Goal: Task Accomplishment & Management: Manage account settings

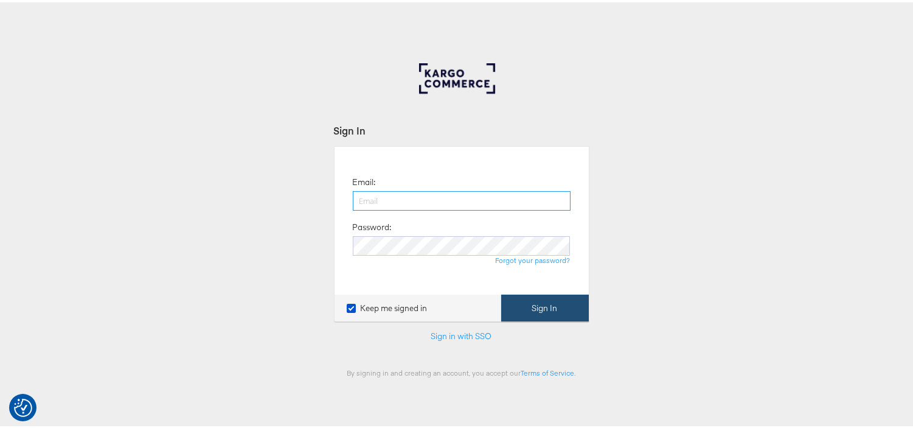
type input "[EMAIL_ADDRESS][PERSON_NAME][DOMAIN_NAME]"
click at [534, 313] on button "Sign In" at bounding box center [545, 305] width 88 height 27
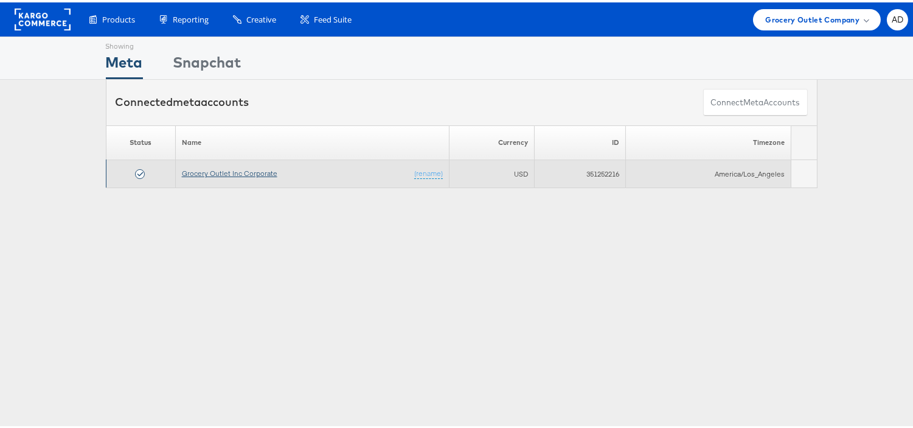
click at [232, 171] on link "Grocery Outlet Inc Corporate" at bounding box center [229, 170] width 95 height 9
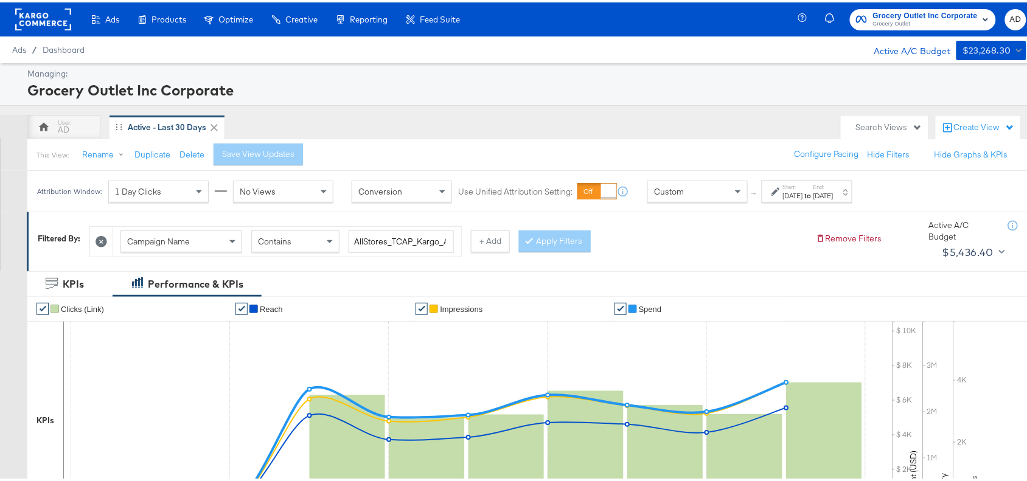
click at [839, 199] on div "Start: Sep 1st 2025 to End: Sep 10th 2025" at bounding box center [806, 189] width 91 height 23
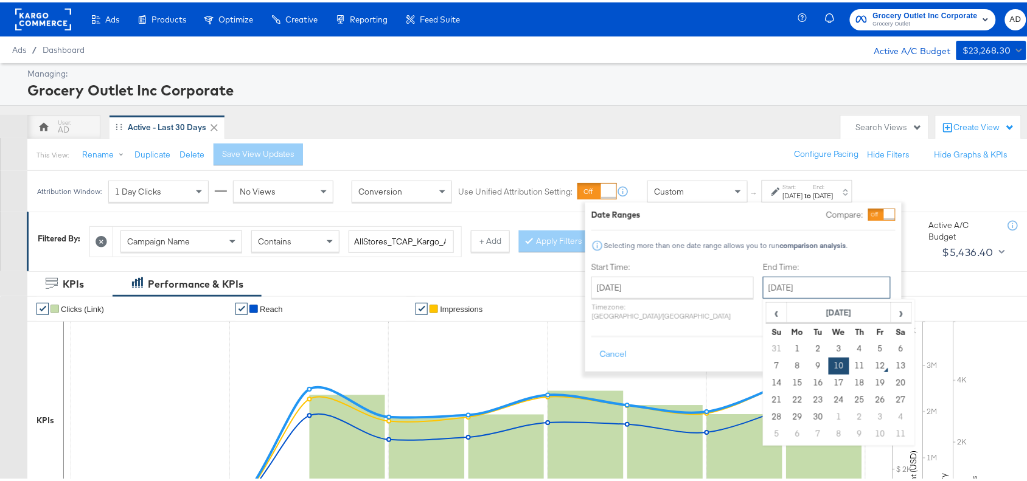
click at [774, 286] on input "September 10th 2025" at bounding box center [827, 285] width 128 height 22
click at [849, 359] on td "11" at bounding box center [859, 363] width 21 height 17
type input "September 11th 2025"
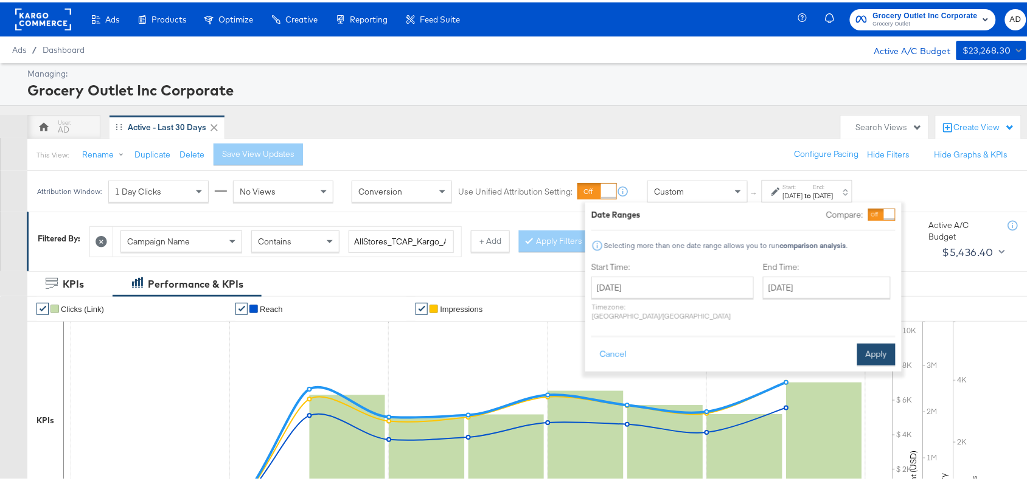
click at [876, 341] on button "Apply" at bounding box center [876, 352] width 38 height 22
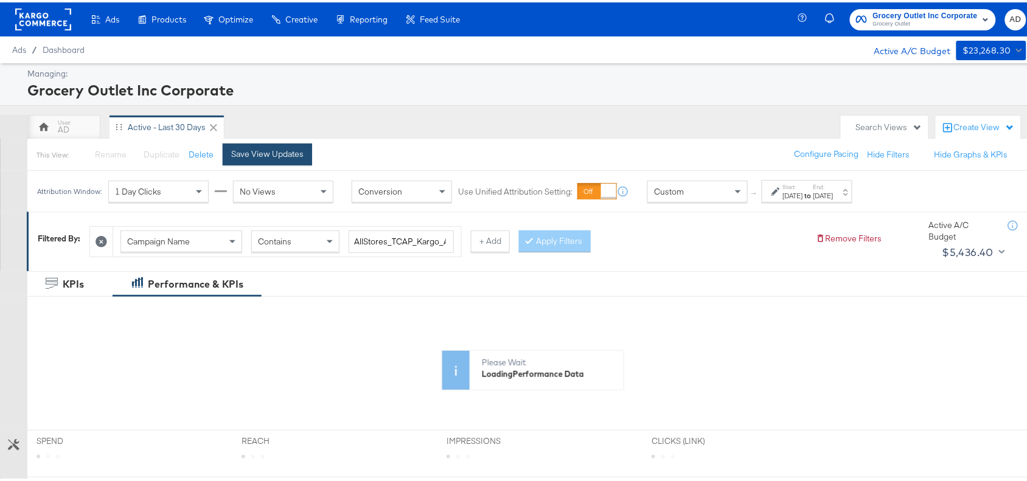
click at [275, 151] on div "Save View Updates" at bounding box center [267, 152] width 72 height 12
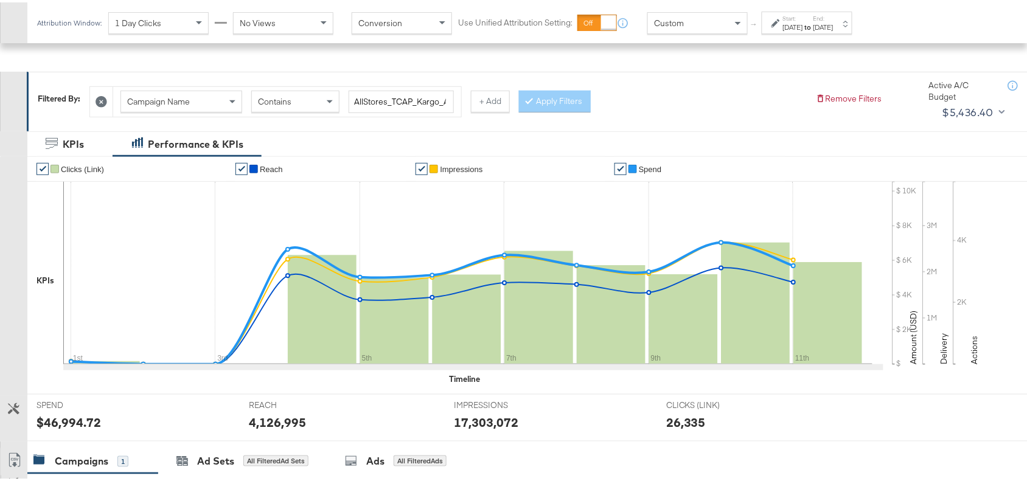
scroll to position [398, 0]
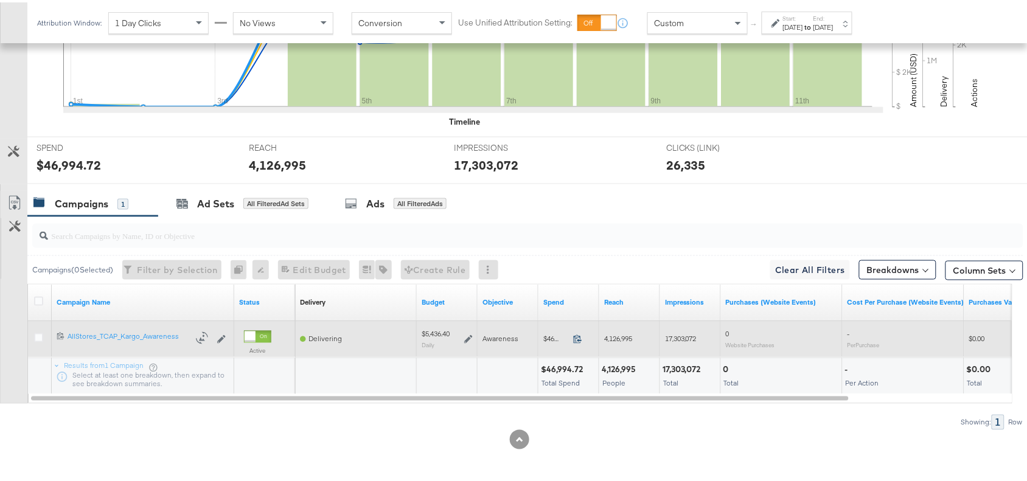
click at [578, 336] on icon at bounding box center [577, 336] width 9 height 9
click at [468, 338] on icon at bounding box center [468, 337] width 9 height 9
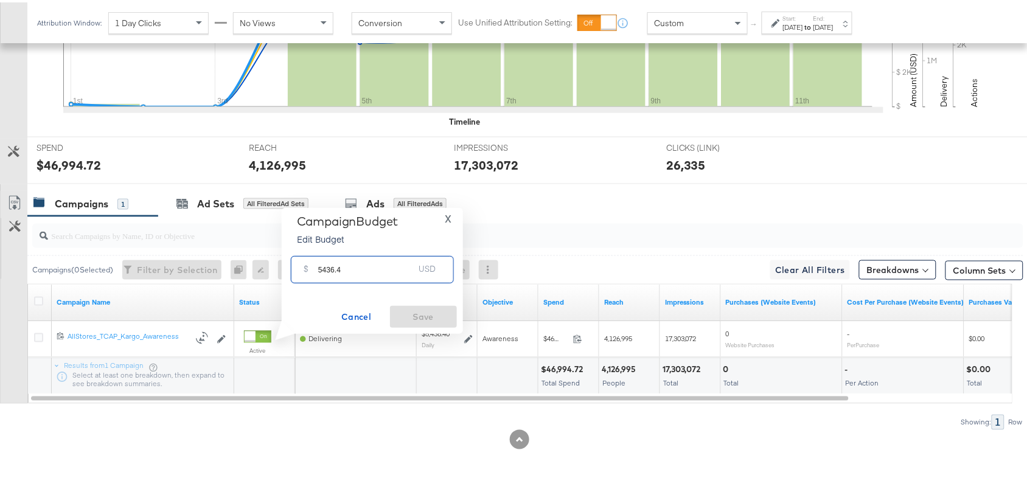
click at [359, 268] on input "5436.4" at bounding box center [366, 262] width 96 height 26
paste input "$5,421.33"
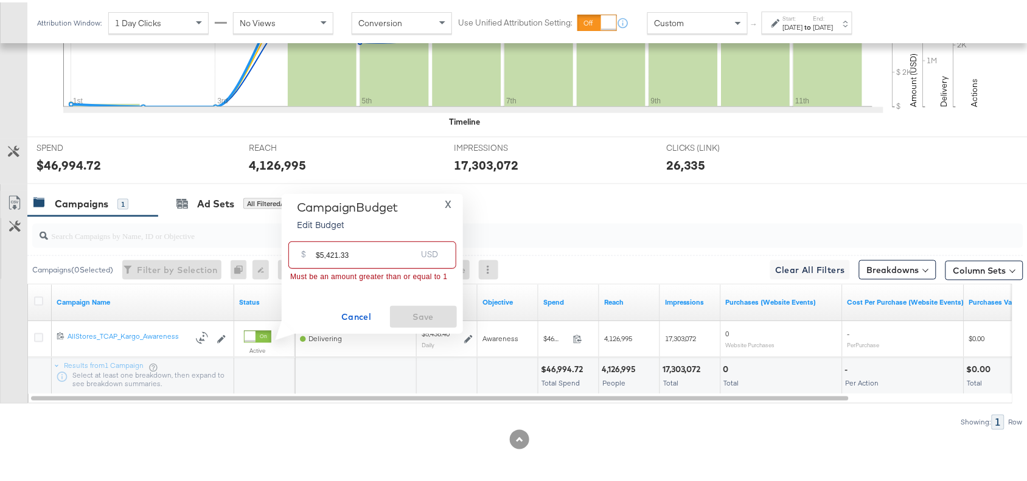
click at [318, 255] on input "$5,421.33" at bounding box center [366, 248] width 100 height 26
click at [323, 254] on input "5,421.33" at bounding box center [366, 248] width 100 height 26
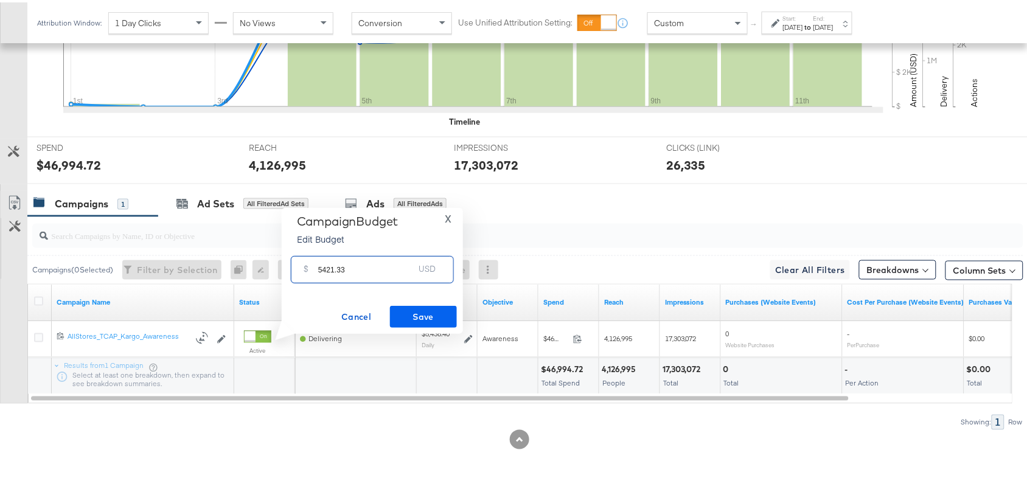
type input "5421.33"
click at [415, 312] on span "Save" at bounding box center [423, 314] width 57 height 15
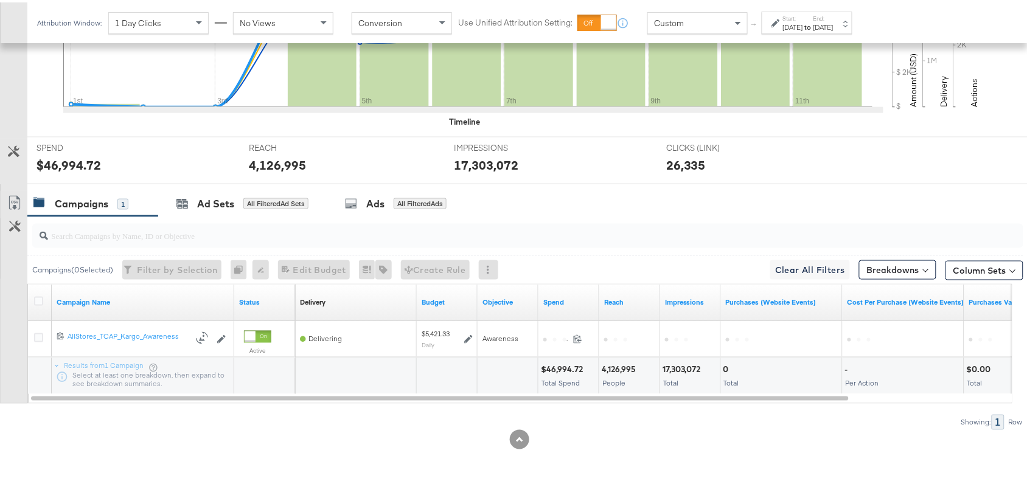
click at [630, 190] on div "Campaigns 1 Ad Sets All Filtered Ad Sets Ads All Filtered Ads" at bounding box center [532, 202] width 1011 height 26
click at [572, 231] on input "search" at bounding box center [490, 229] width 885 height 24
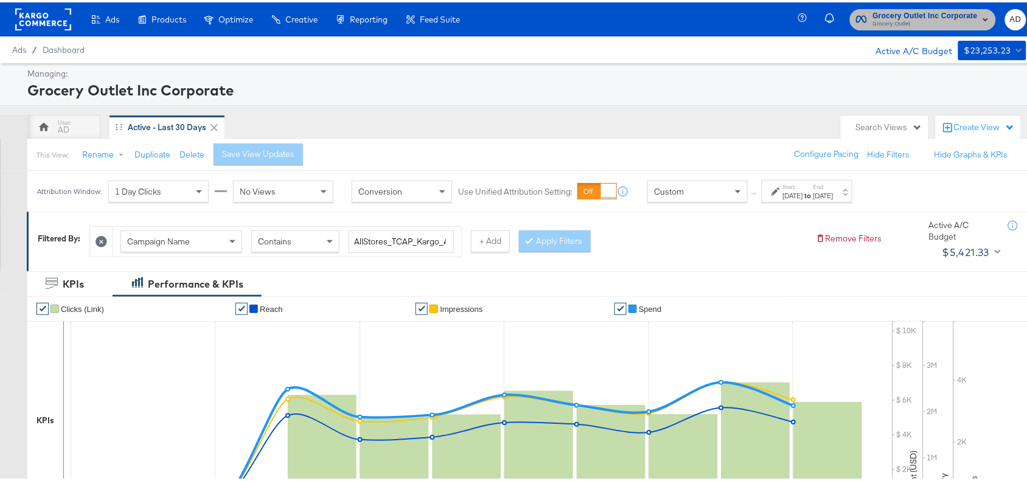
click at [895, 23] on span "Grocery Outlet" at bounding box center [925, 22] width 105 height 10
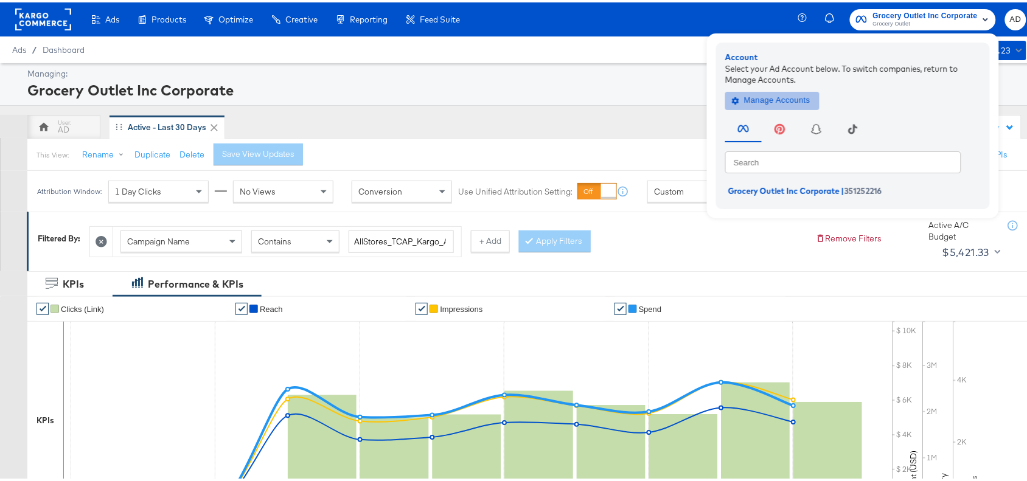
click at [748, 103] on span "Manage Accounts" at bounding box center [772, 98] width 76 height 14
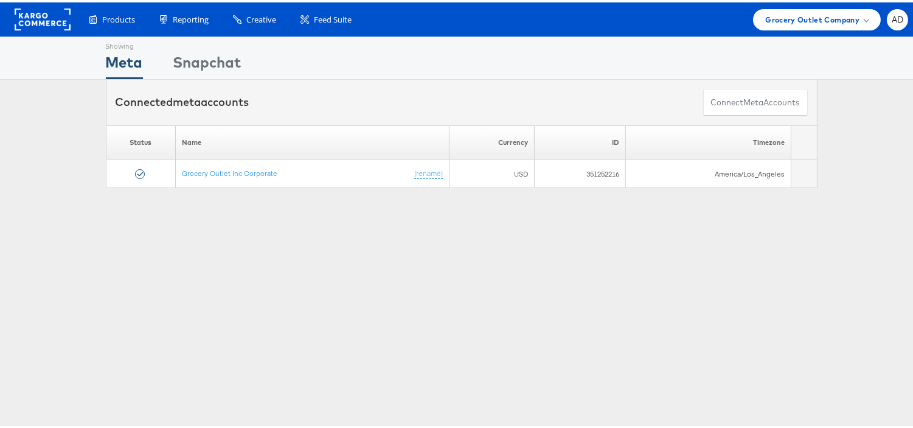
click at [826, 28] on div "Products Product Catalogs Enhance Your Product Catalog, Map Them to Publishers,…" at bounding box center [461, 17] width 923 height 34
click at [838, 22] on span "Grocery Outlet Company" at bounding box center [812, 17] width 94 height 13
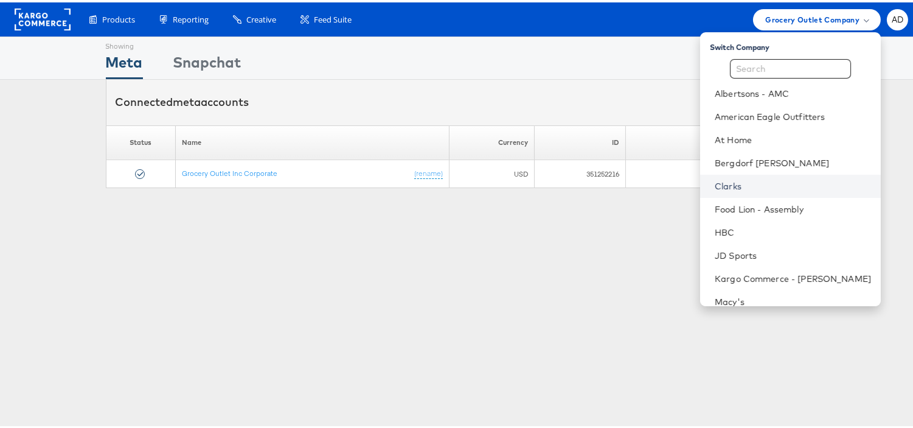
click at [715, 187] on link "Clarks" at bounding box center [793, 184] width 156 height 12
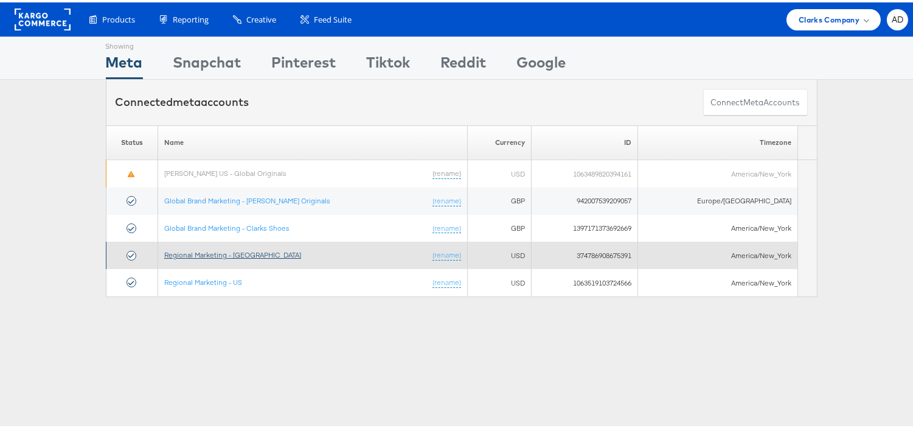
click at [205, 251] on link "Regional Marketing - [GEOGRAPHIC_DATA]" at bounding box center [232, 252] width 137 height 9
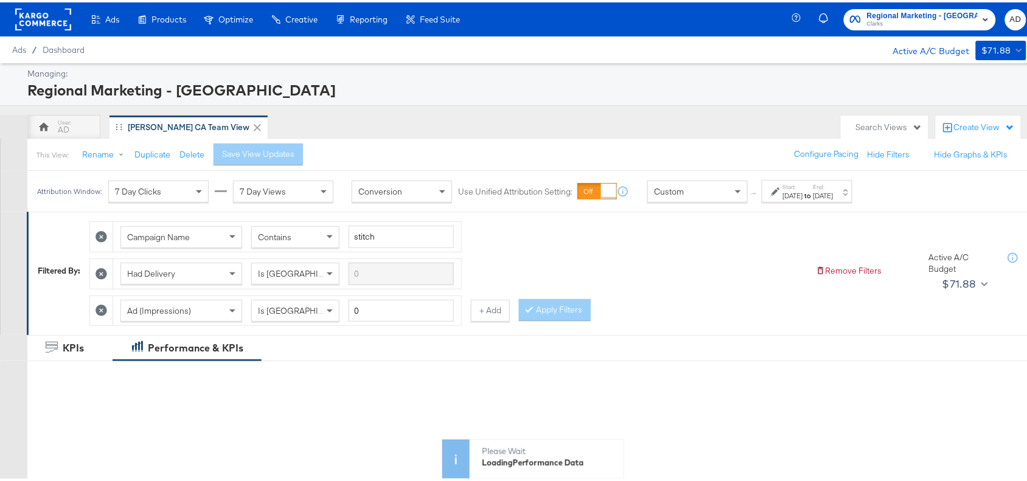
click at [833, 189] on div "[DATE]" at bounding box center [823, 194] width 20 height 10
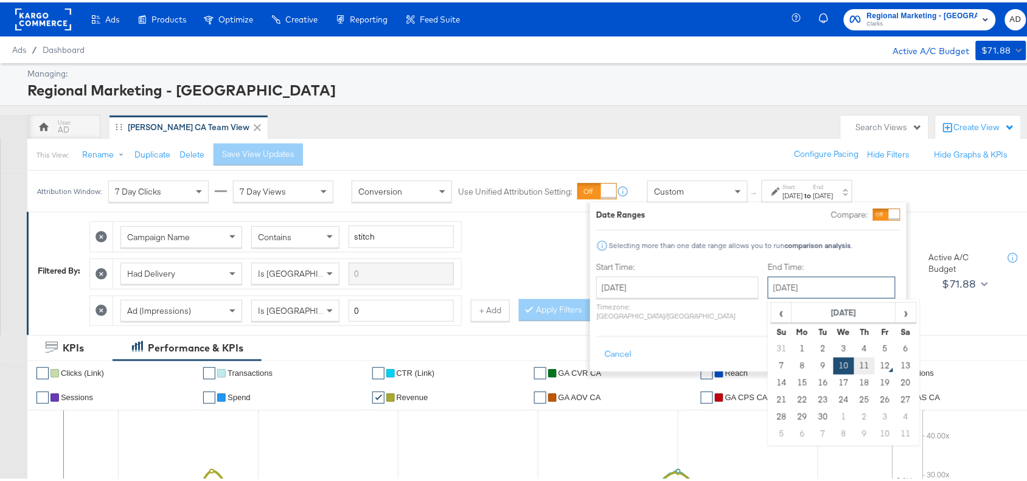
drag, startPoint x: 791, startPoint y: 292, endPoint x: 827, endPoint y: 364, distance: 80.5
click at [827, 296] on div "September 10th 2025 ‹ September 2025 › Su Mo Tu We Th Fr Sa 31 1 2 3 4 5 6 7 8 …" at bounding box center [832, 285] width 128 height 22
click at [854, 364] on td "11" at bounding box center [864, 363] width 21 height 17
type input "September 11th 2025"
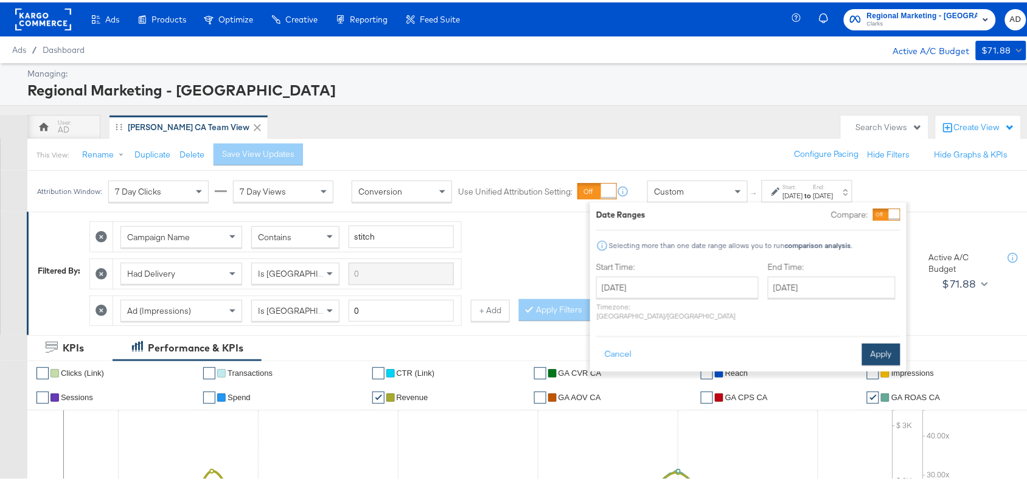
click at [879, 341] on button "Apply" at bounding box center [881, 352] width 38 height 22
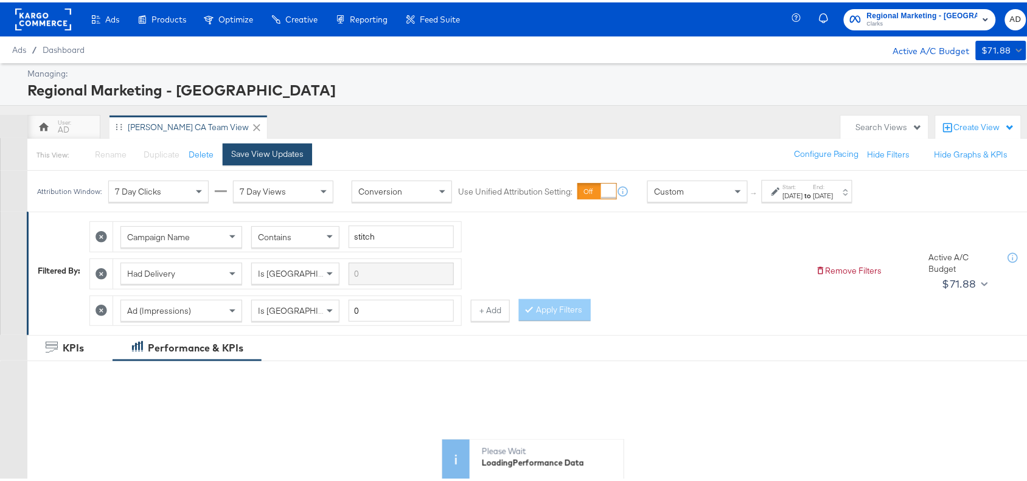
click at [274, 147] on div "Save View Updates" at bounding box center [267, 152] width 72 height 12
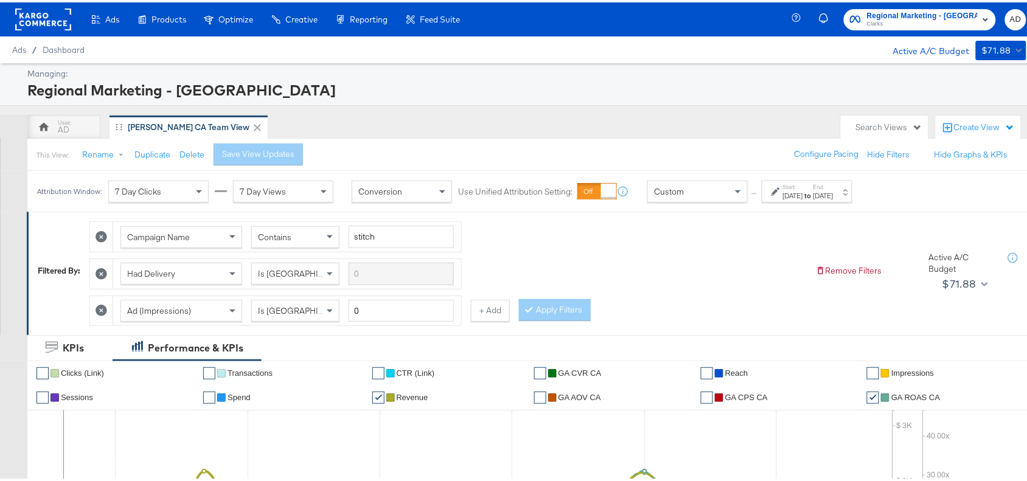
click at [670, 123] on div "AD Clarks CA Team View" at bounding box center [430, 125] width 807 height 24
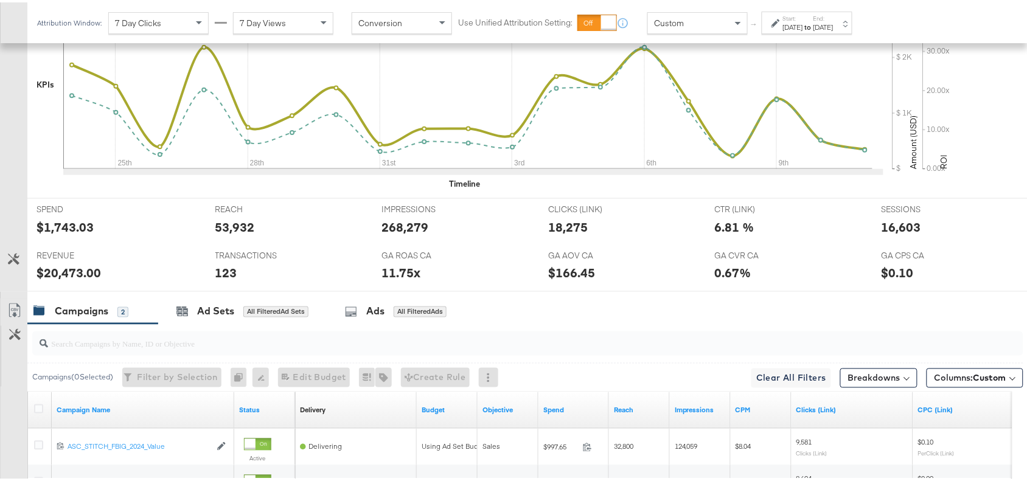
scroll to position [572, 0]
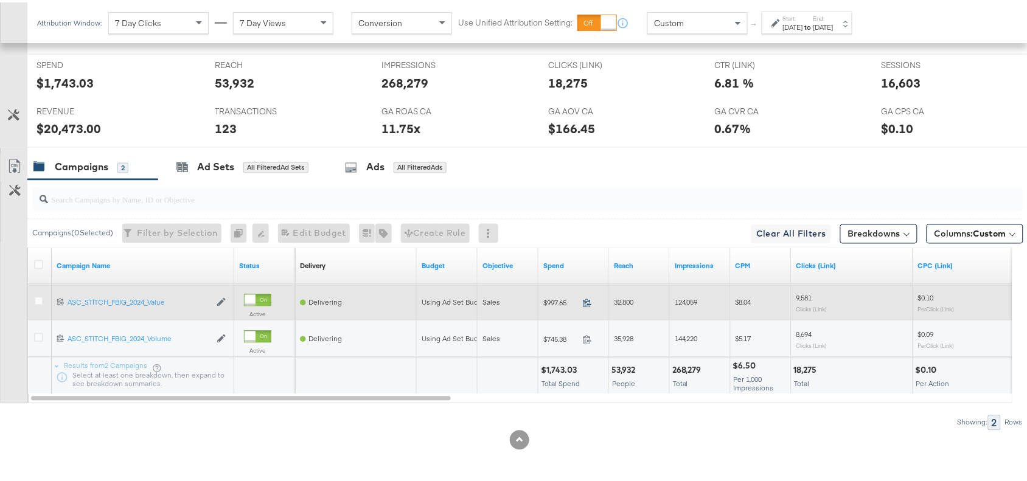
click at [588, 302] on icon at bounding box center [587, 301] width 8 height 9
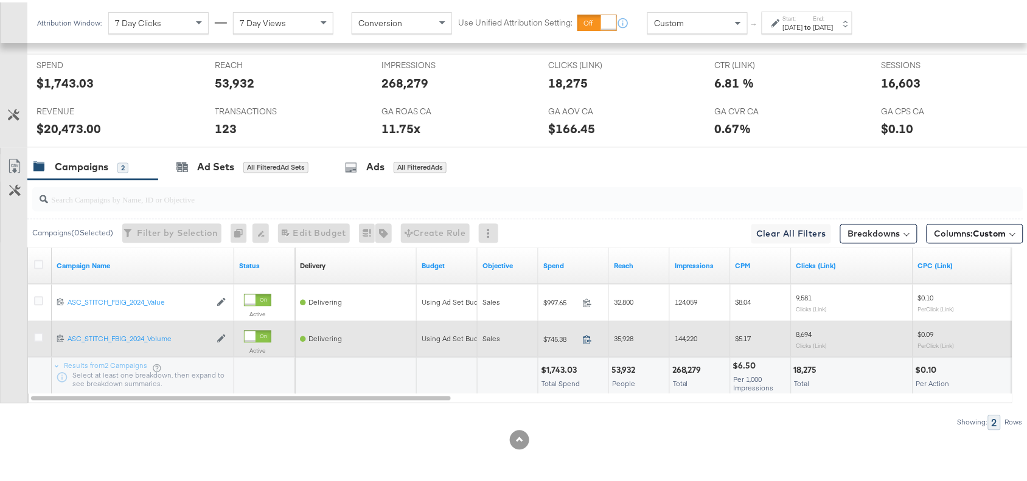
click at [588, 335] on icon at bounding box center [587, 337] width 9 height 9
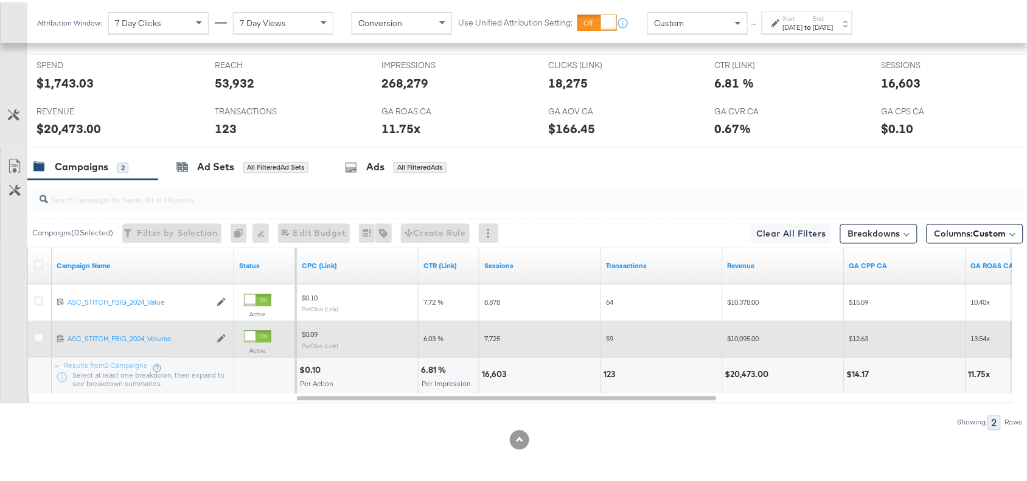
click at [490, 372] on div "16,603" at bounding box center [496, 373] width 28 height 12
copy div "16,603"
click at [490, 372] on div "16,603" at bounding box center [496, 373] width 28 height 12
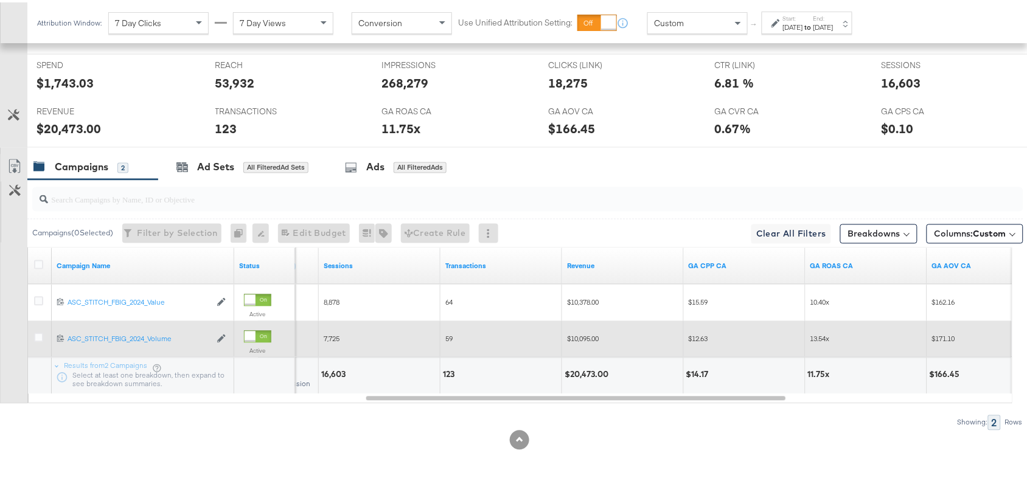
click at [578, 375] on div "$20,473.00" at bounding box center [587, 373] width 47 height 12
copy div "20,473.00"
click at [578, 375] on div "$20,473.00" at bounding box center [587, 373] width 47 height 12
click at [689, 375] on div "11.75x" at bounding box center [698, 373] width 26 height 12
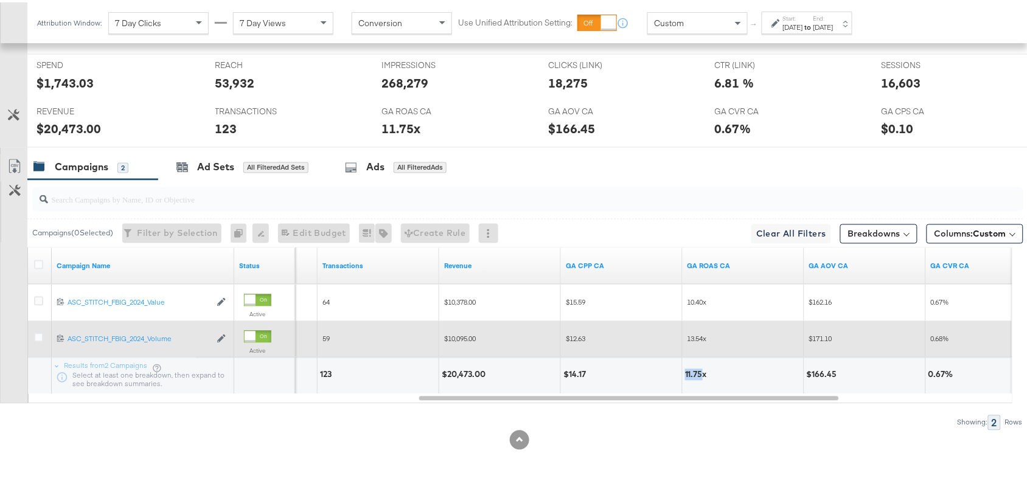
copy div "11.75"
click at [803, 21] on div "[DATE]" at bounding box center [793, 25] width 20 height 10
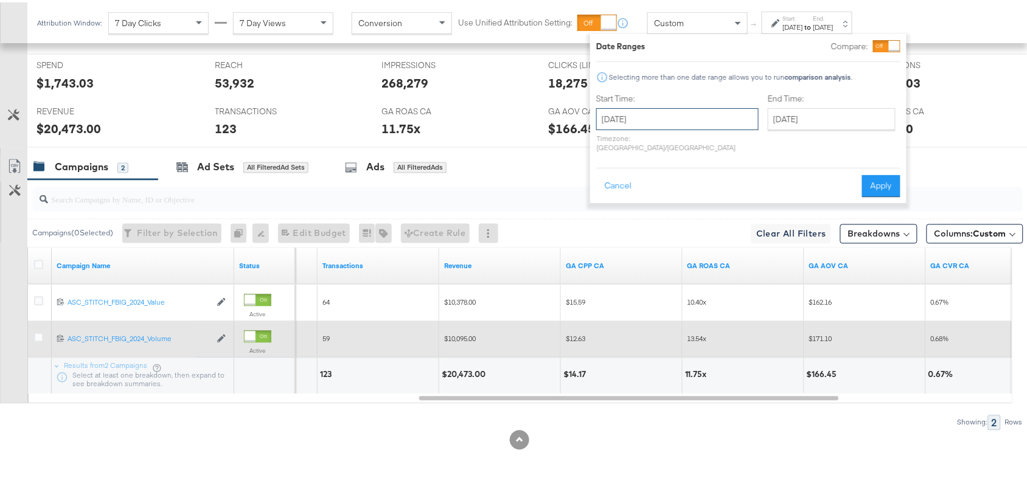
click at [654, 119] on input "August 24th 2025" at bounding box center [677, 117] width 162 height 22
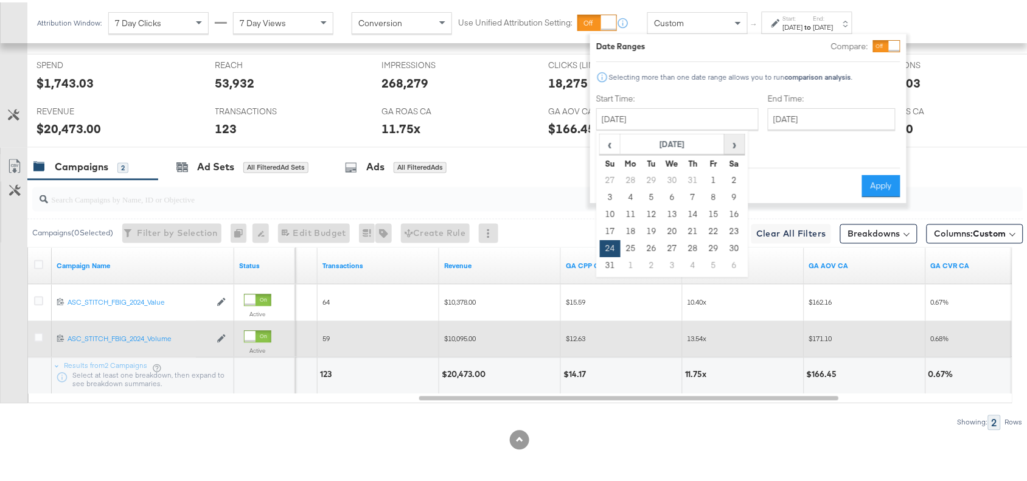
click at [736, 147] on span "›" at bounding box center [734, 142] width 19 height 18
click at [674, 193] on td "10" at bounding box center [672, 195] width 21 height 17
type input "September 10th 2025"
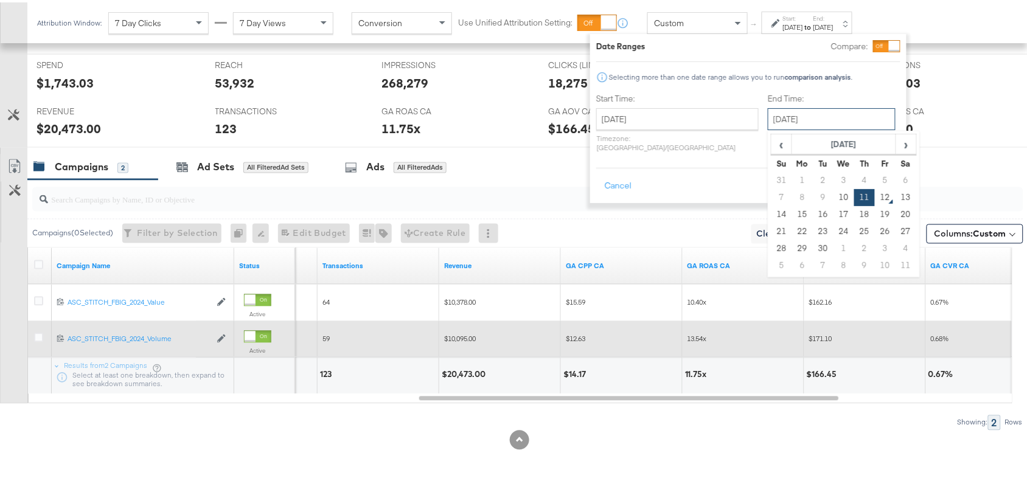
click at [819, 109] on input "September 11th 2025" at bounding box center [832, 117] width 128 height 22
click at [833, 195] on td "10" at bounding box center [843, 195] width 21 height 17
type input "September 10th 2025"
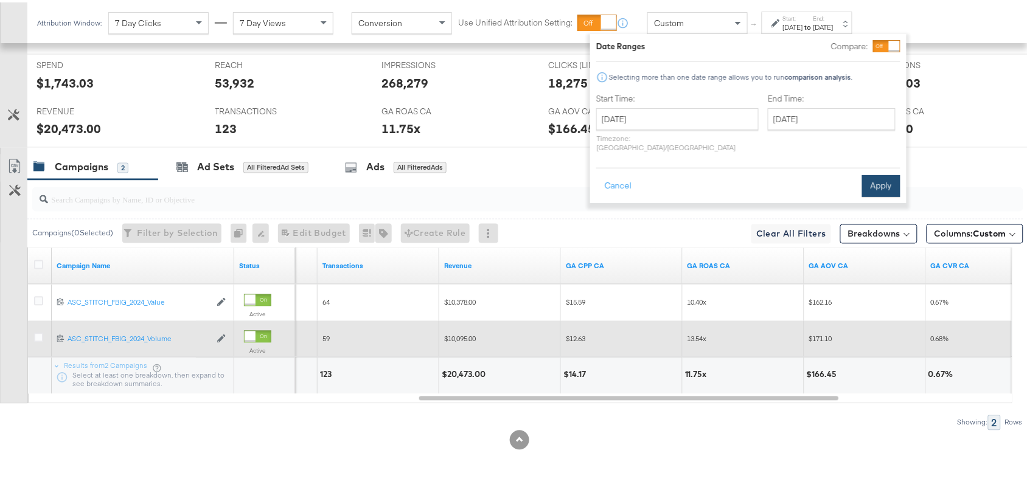
click at [886, 173] on button "Apply" at bounding box center [881, 184] width 38 height 22
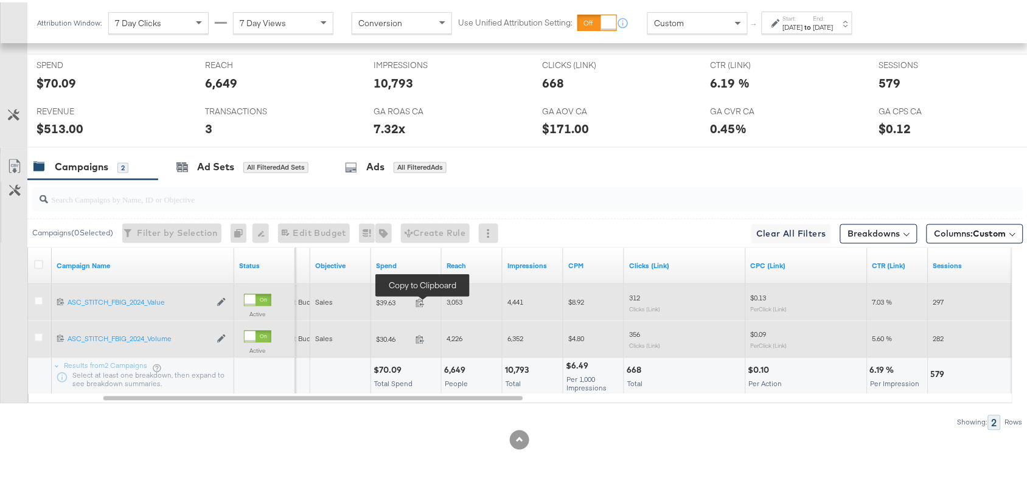
click at [414, 301] on span at bounding box center [424, 302] width 26 height 9
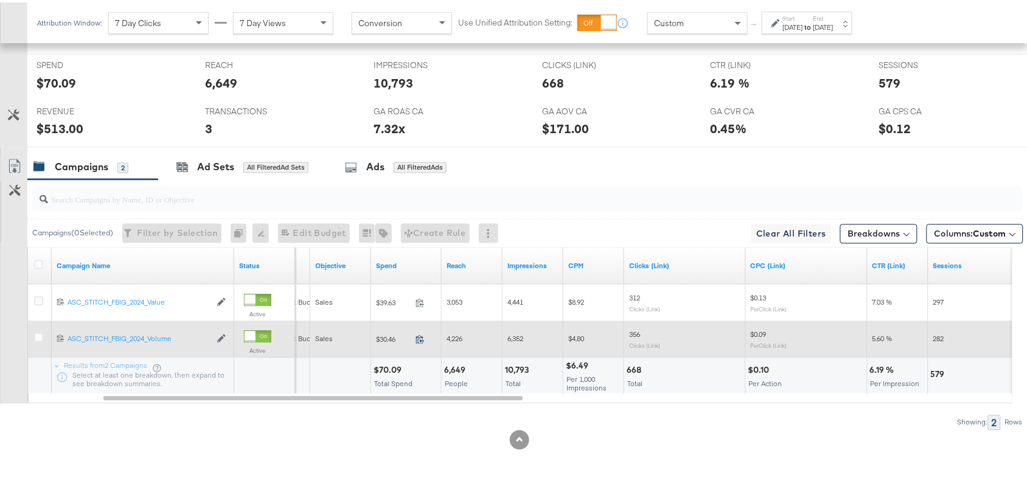
click at [420, 338] on icon at bounding box center [419, 337] width 9 height 9
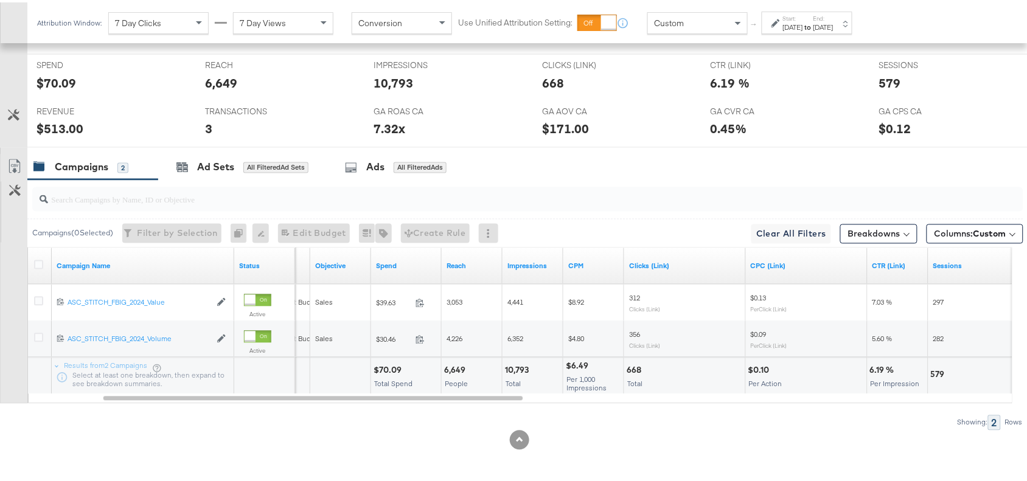
click at [393, 361] on div "$70.09 Total Spend" at bounding box center [406, 374] width 70 height 36
copy div "70.09"
click at [393, 361] on div "$70.09 Total Spend" at bounding box center [406, 374] width 70 height 36
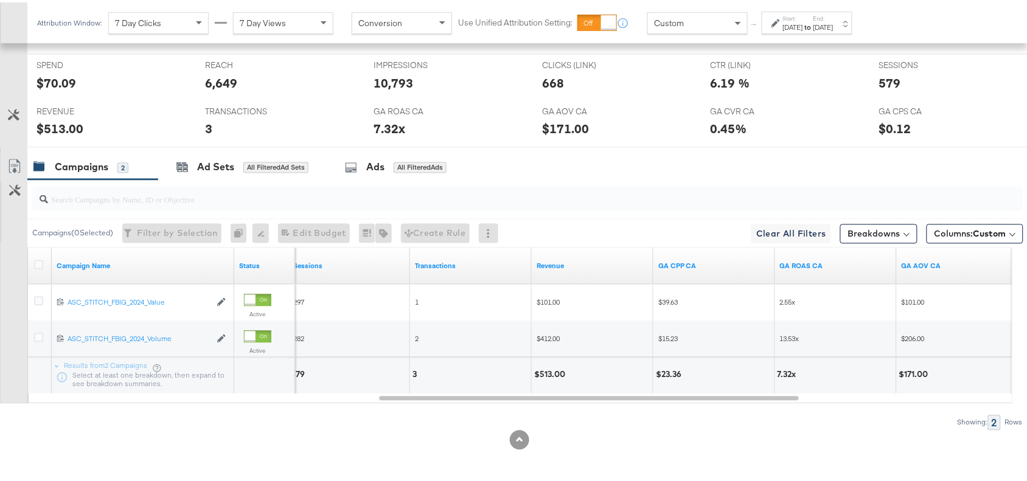
click at [546, 373] on div "$513.00" at bounding box center [551, 373] width 35 height 12
copy div "513.00"
click at [546, 373] on div "$513.00" at bounding box center [551, 373] width 35 height 12
click at [833, 15] on div "Start: Sep 10th 2025 to End: Sep 10th 2025" at bounding box center [808, 21] width 50 height 18
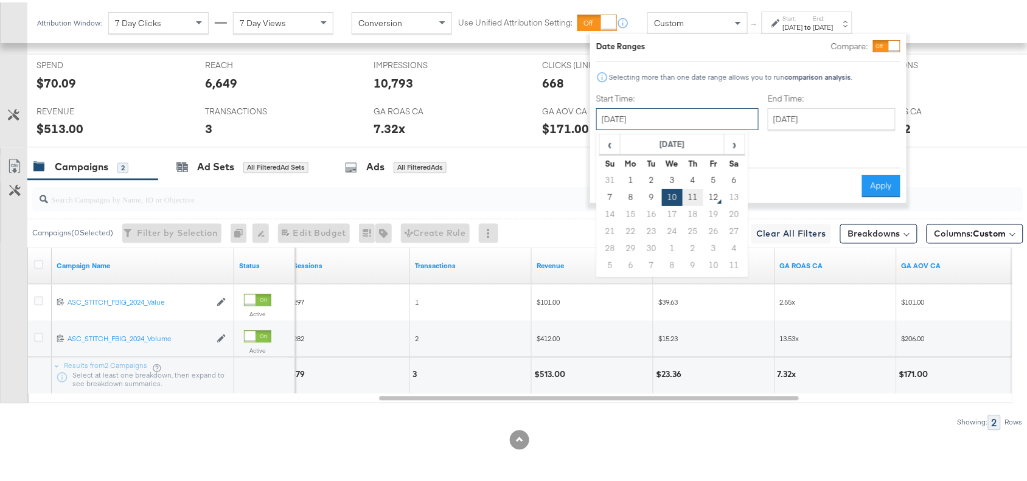
drag, startPoint x: 669, startPoint y: 113, endPoint x: 690, endPoint y: 189, distance: 79.5
click at [690, 128] on div "September 10th 2025 ‹ September 2025 › Su Mo Tu We Th Fr Sa 31 1 2 3 4 5 6 7 8 …" at bounding box center [677, 117] width 162 height 22
click at [690, 189] on td "11" at bounding box center [692, 195] width 21 height 17
type input "September 11th 2025"
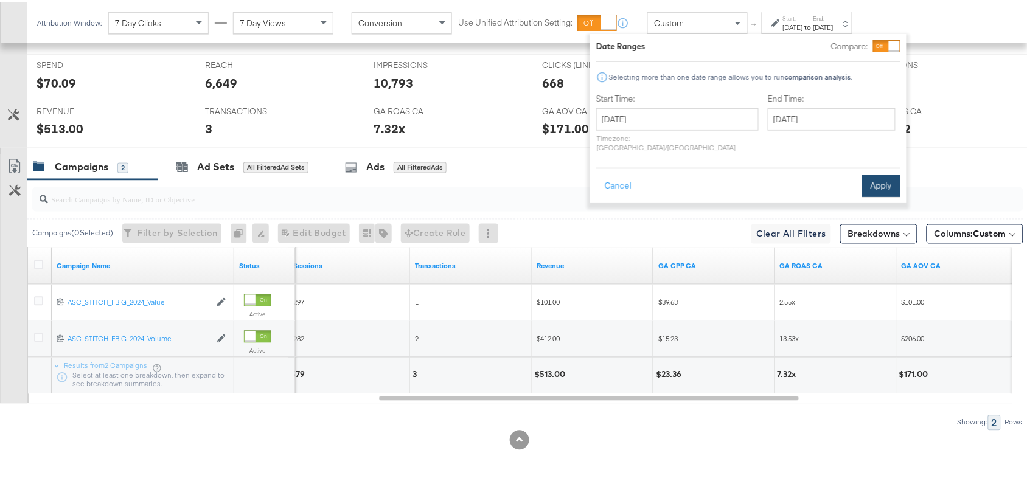
click at [876, 178] on button "Apply" at bounding box center [881, 184] width 38 height 22
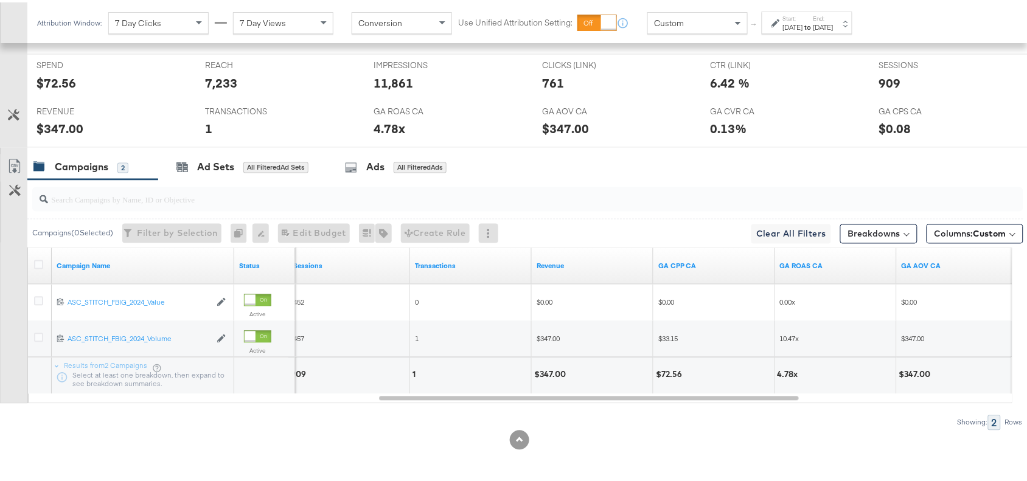
click at [546, 370] on div "$347.00" at bounding box center [551, 373] width 35 height 12
copy div "347.00"
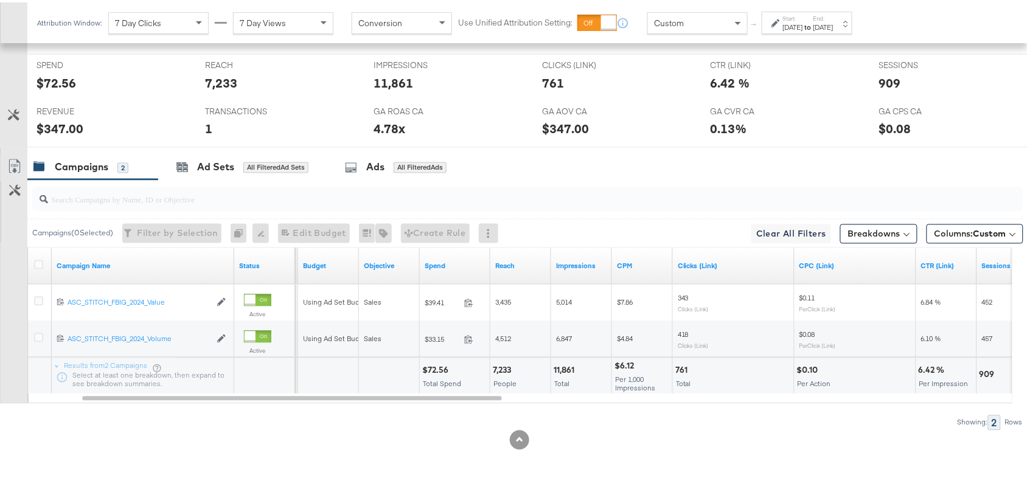
click at [433, 369] on div "$72.56" at bounding box center [437, 368] width 30 height 12
copy div "72.56"
click at [433, 369] on div "$72.56" at bounding box center [437, 368] width 30 height 12
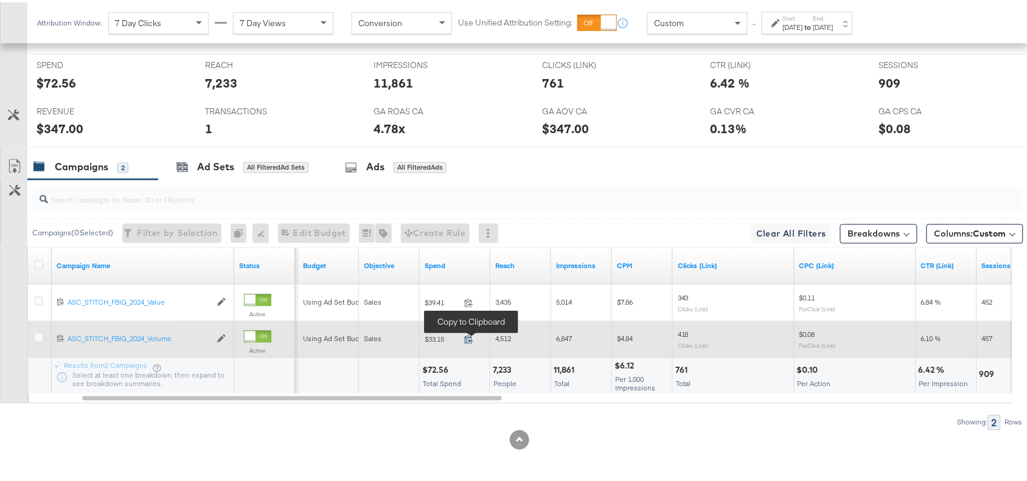
click at [466, 333] on icon at bounding box center [468, 337] width 9 height 9
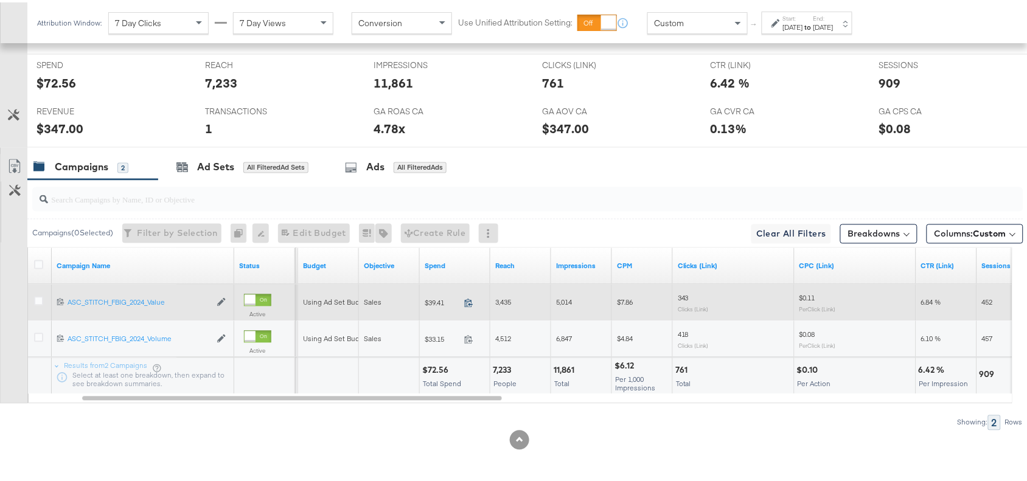
click at [468, 302] on icon at bounding box center [468, 300] width 9 height 9
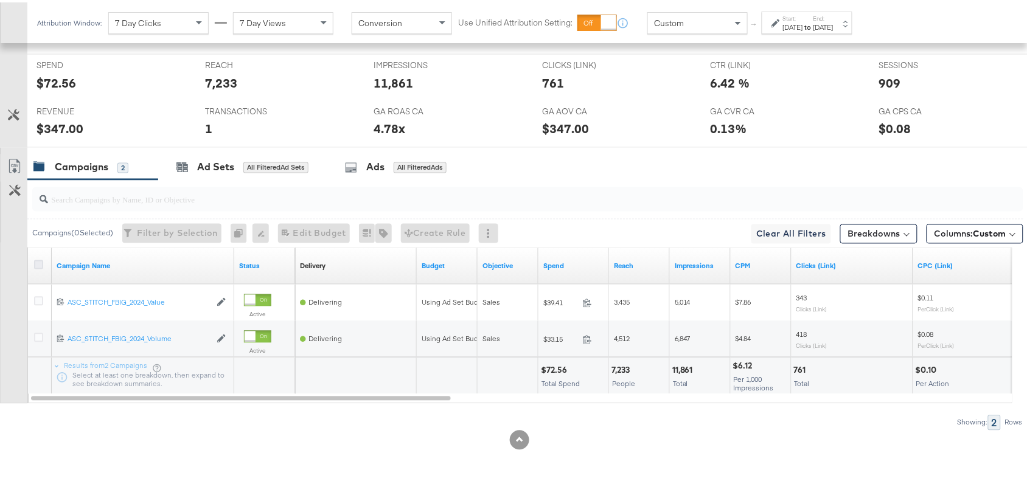
click at [37, 262] on icon at bounding box center [38, 262] width 9 height 9
click at [0, 0] on input "checkbox" at bounding box center [0, 0] width 0 height 0
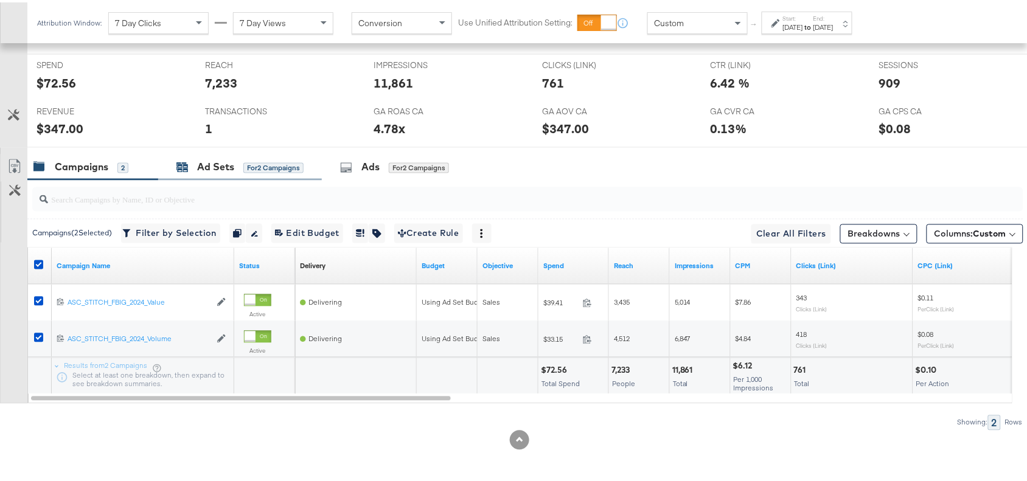
click at [211, 168] on div "Ad Sets" at bounding box center [215, 165] width 37 height 14
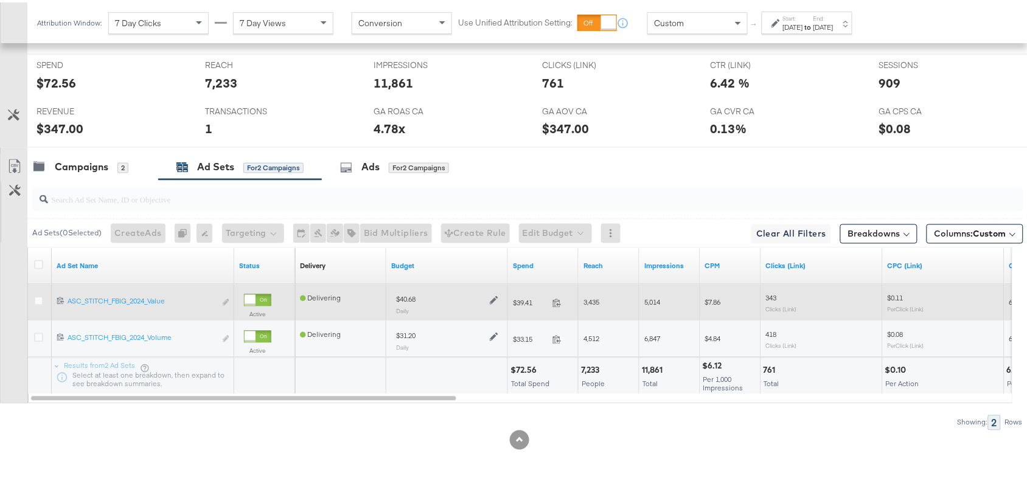
click at [493, 296] on icon at bounding box center [494, 298] width 9 height 9
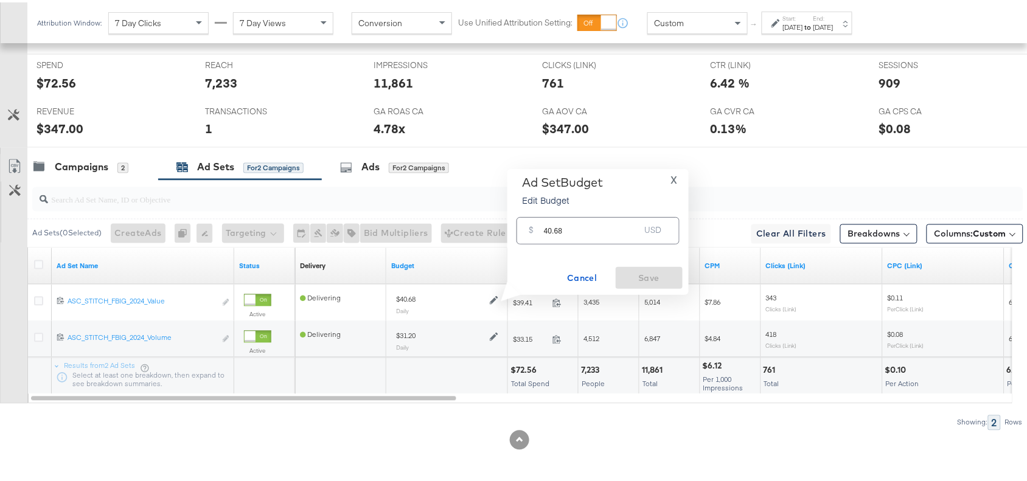
click at [582, 227] on input "40.68" at bounding box center [592, 223] width 96 height 26
paste input "$42.3"
click at [543, 217] on input "$42.38" at bounding box center [591, 209] width 100 height 26
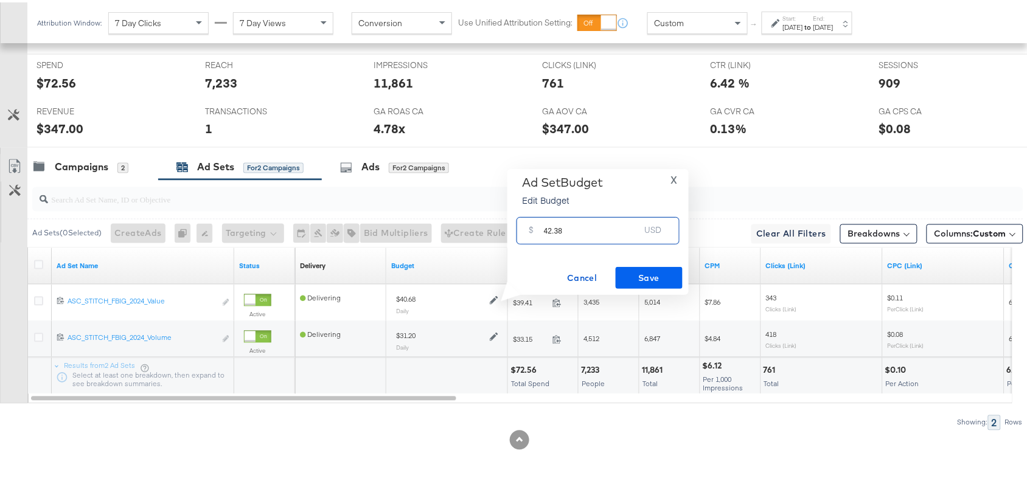
type input "42.38"
click at [643, 275] on span "Save" at bounding box center [648, 275] width 57 height 15
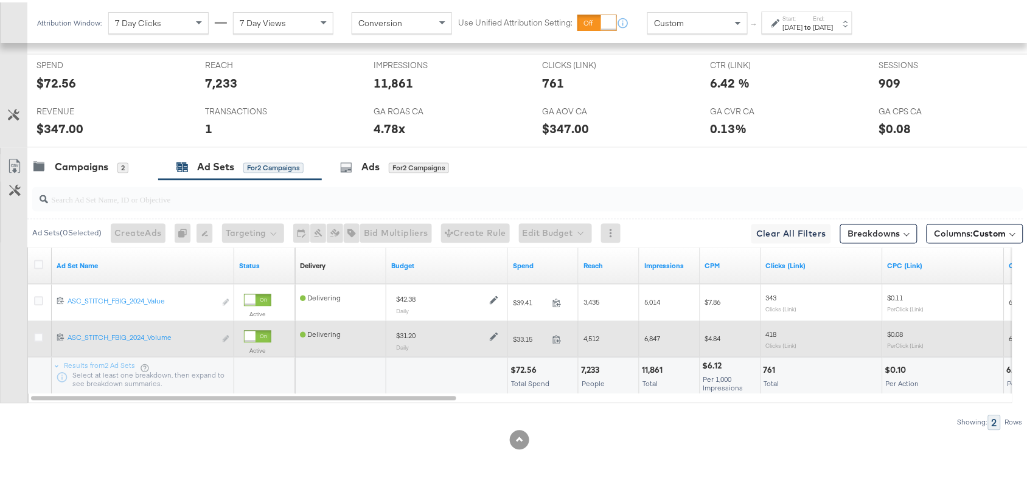
click at [493, 333] on icon at bounding box center [494, 334] width 9 height 9
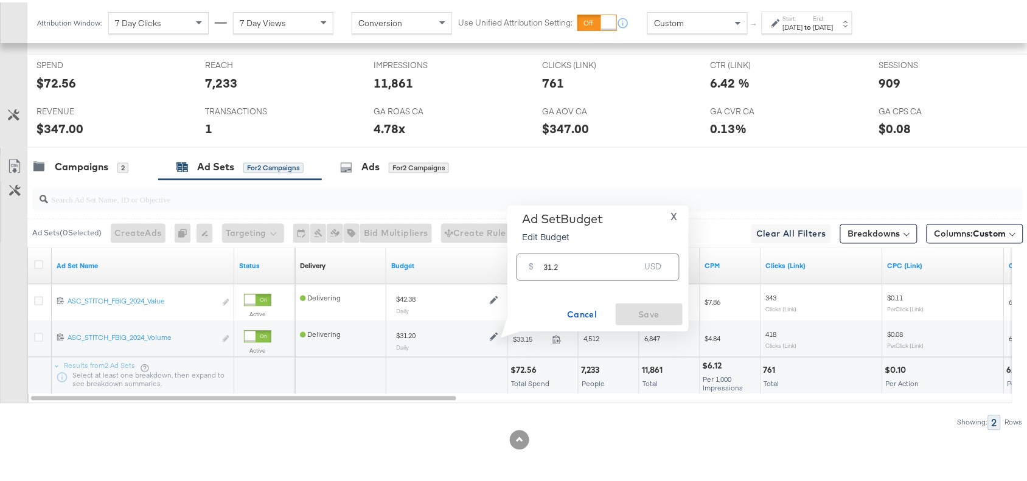
click at [581, 272] on input "31.2" at bounding box center [592, 260] width 96 height 26
paste input "$32.50"
click at [546, 249] on input "$32.50" at bounding box center [591, 245] width 100 height 26
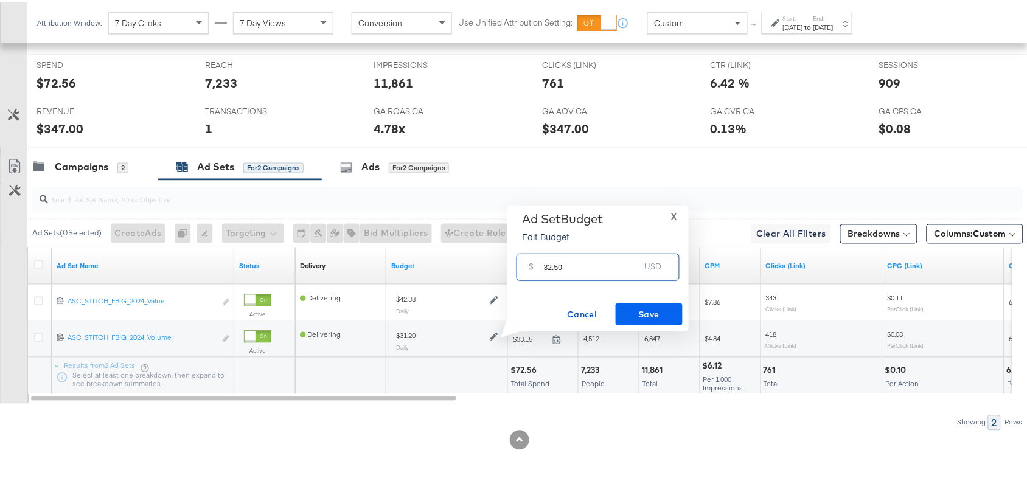
type input "32.50"
click at [649, 309] on span "Save" at bounding box center [648, 312] width 57 height 15
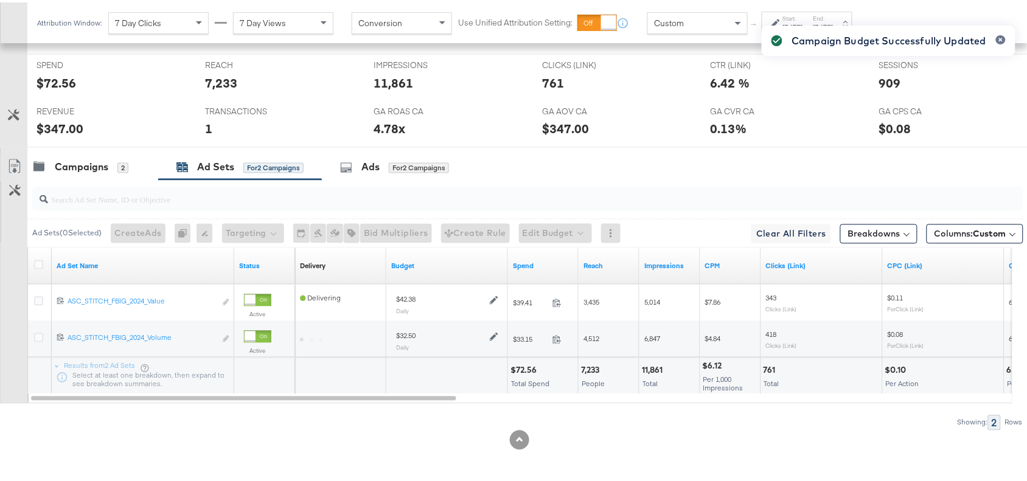
click at [725, 165] on div "Campaigns 2 Ad Sets for 2 Campaigns Ads for 2 Campaigns" at bounding box center [532, 165] width 1011 height 26
click at [998, 37] on icon "button" at bounding box center [1000, 37] width 5 height 7
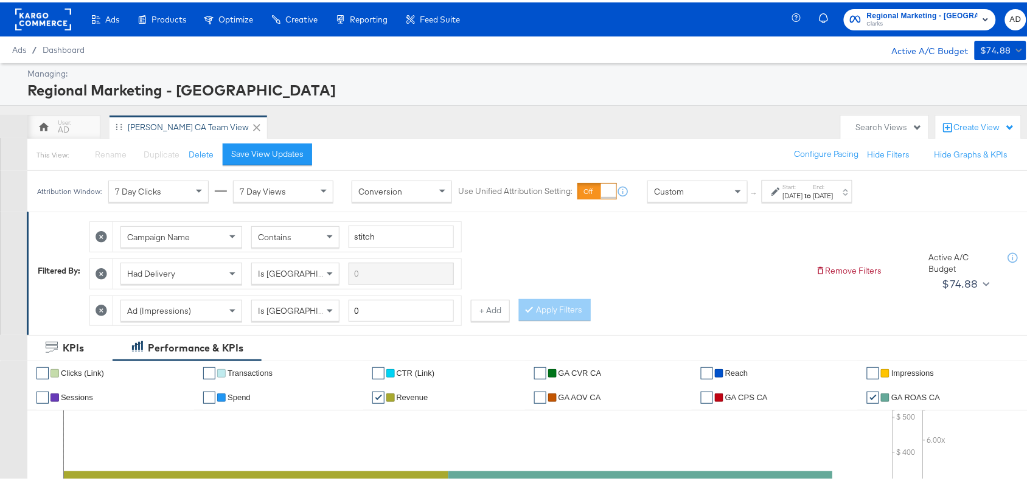
click at [911, 29] on div "Regional Marketing - CA Clarks AD" at bounding box center [917, 17] width 242 height 34
click at [945, 12] on span "Regional Marketing - CA" at bounding box center [922, 13] width 111 height 13
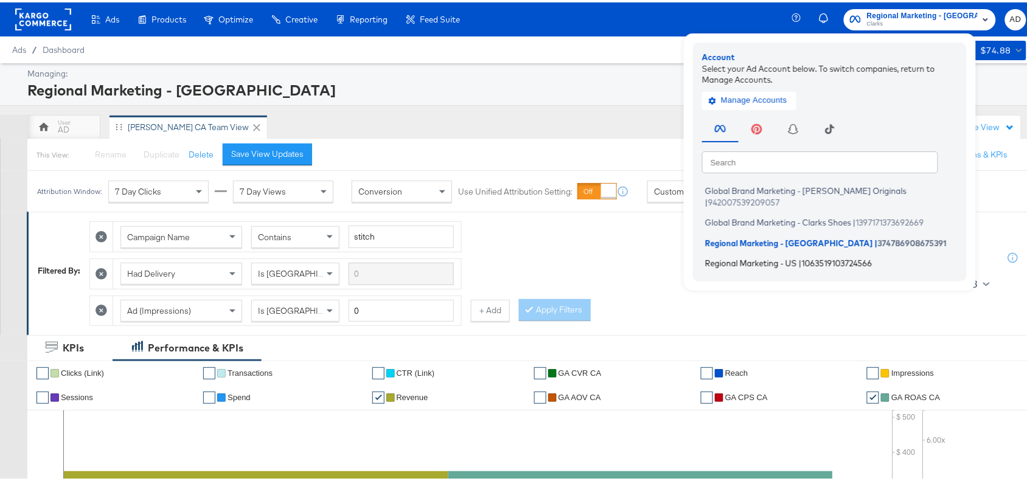
click at [741, 256] on span "Regional Marketing - US" at bounding box center [751, 261] width 92 height 10
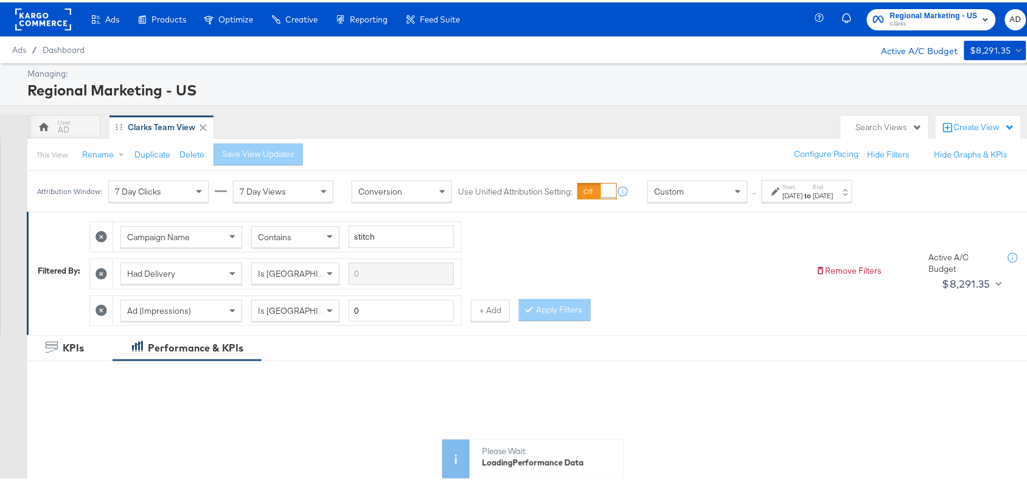
click at [659, 266] on div "Campaign Name Contains stitch Had Delivery Is Greater Than Ad (Impressions) Is …" at bounding box center [447, 268] width 716 height 111
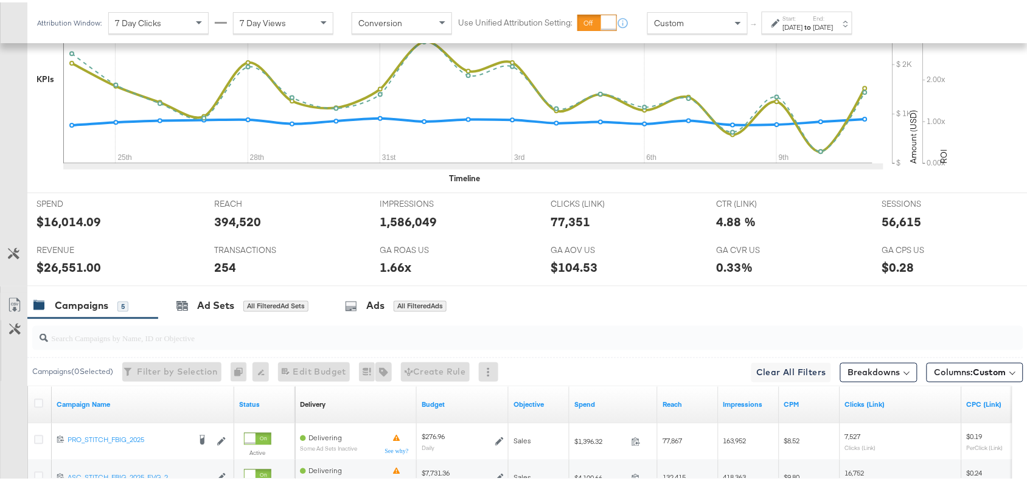
scroll to position [681, 0]
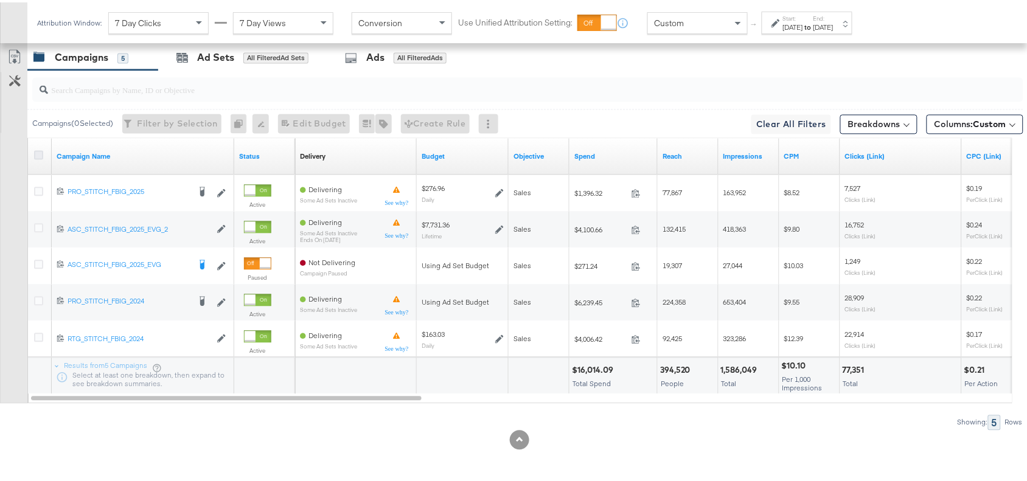
click at [37, 153] on icon at bounding box center [38, 152] width 9 height 9
click at [0, 0] on input "checkbox" at bounding box center [0, 0] width 0 height 0
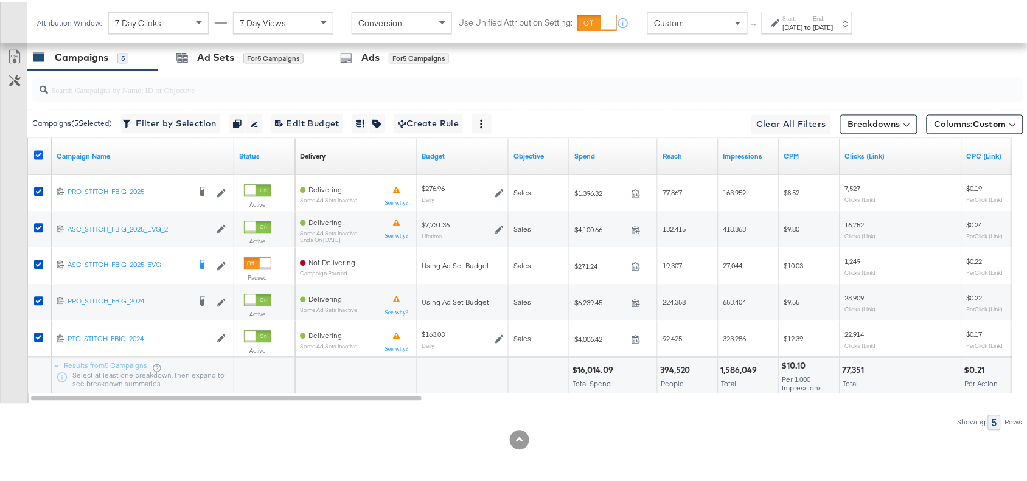
click at [37, 153] on icon at bounding box center [38, 152] width 9 height 9
click at [0, 0] on input "checkbox" at bounding box center [0, 0] width 0 height 0
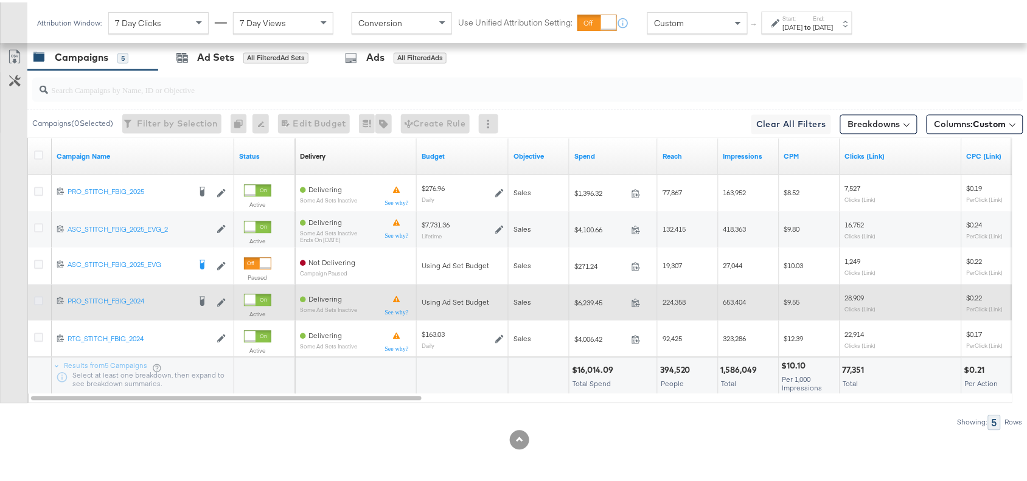
click at [34, 297] on icon at bounding box center [38, 298] width 9 height 9
click at [0, 0] on input "checkbox" at bounding box center [0, 0] width 0 height 0
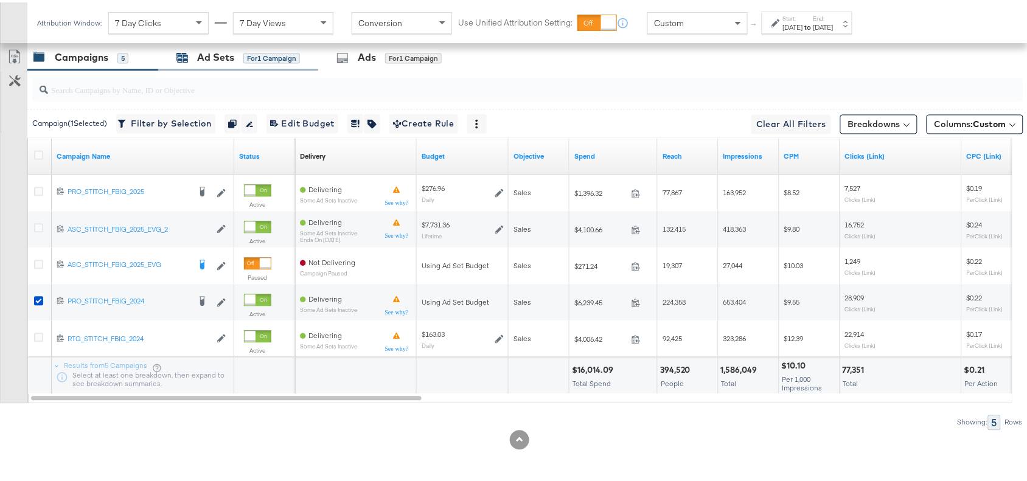
click at [207, 54] on div "Ad Sets" at bounding box center [215, 56] width 37 height 14
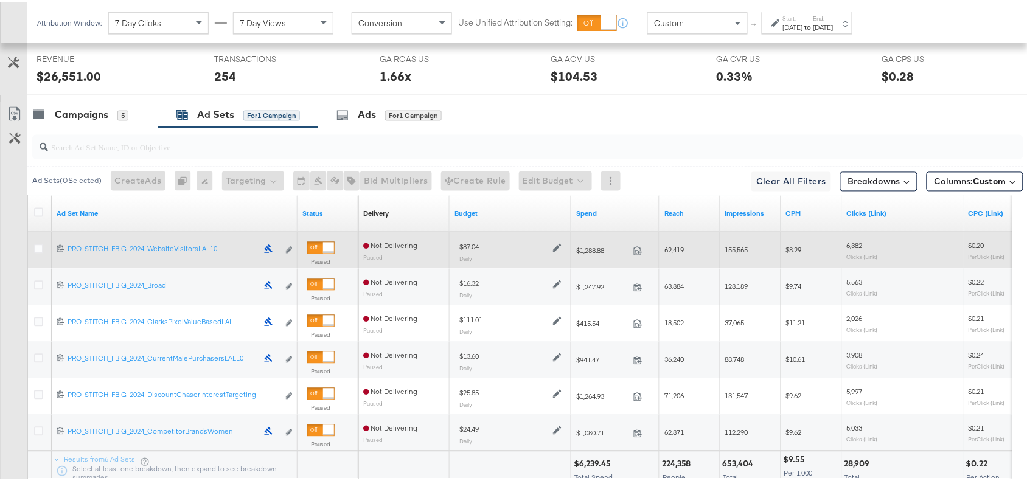
scroll to position [576, 0]
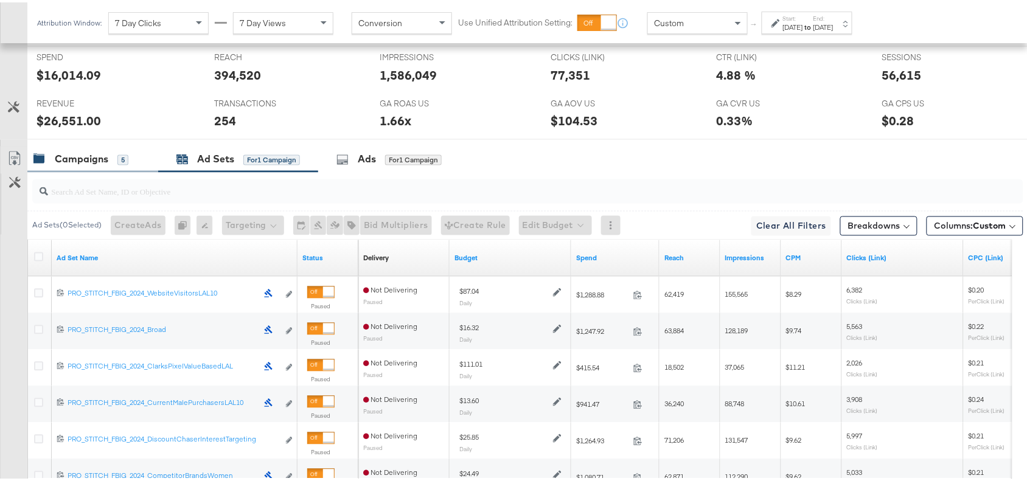
click at [86, 169] on div "Campaigns 5" at bounding box center [92, 157] width 131 height 26
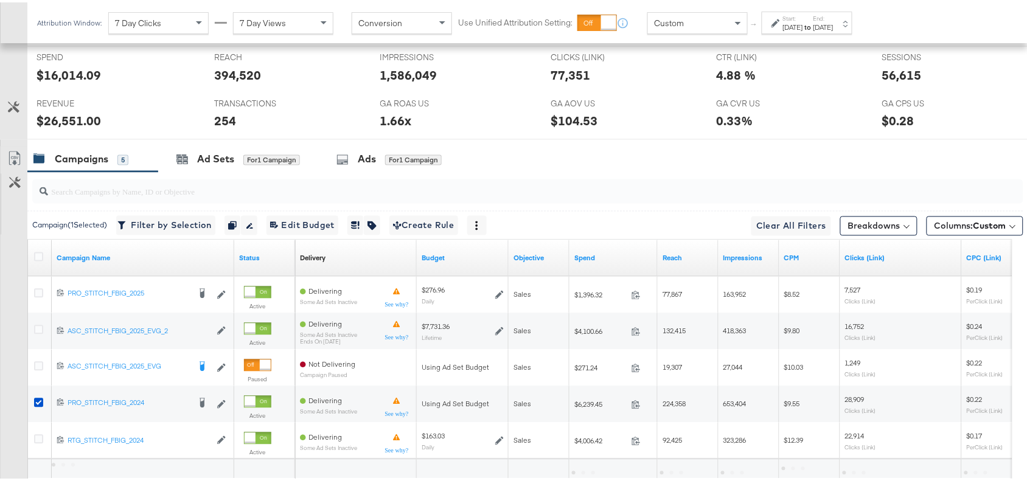
scroll to position [681, 0]
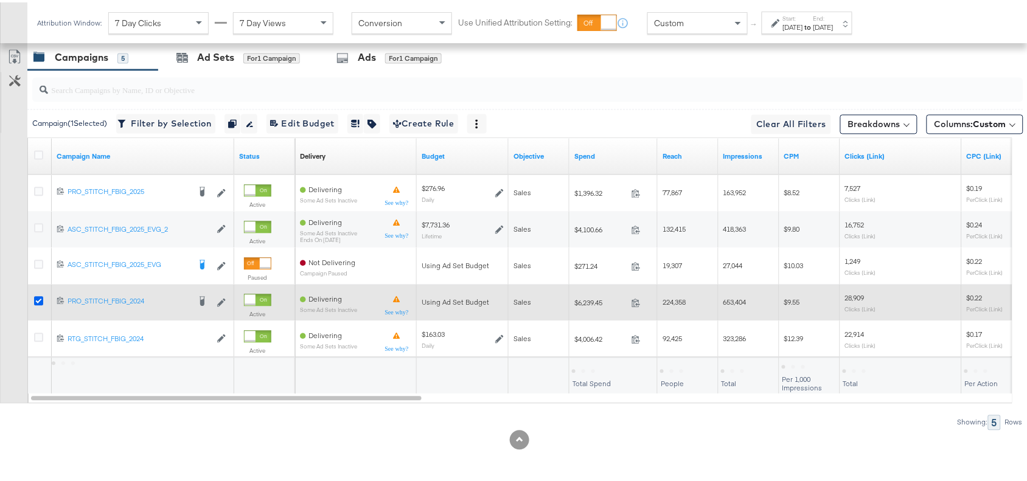
click at [40, 301] on icon at bounding box center [38, 298] width 9 height 9
click at [0, 0] on input "checkbox" at bounding box center [0, 0] width 0 height 0
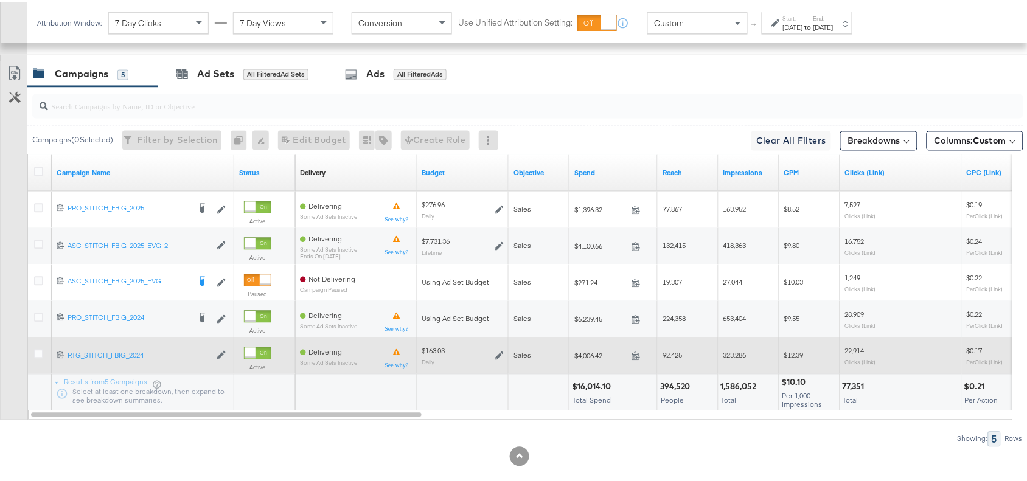
scroll to position [664, 0]
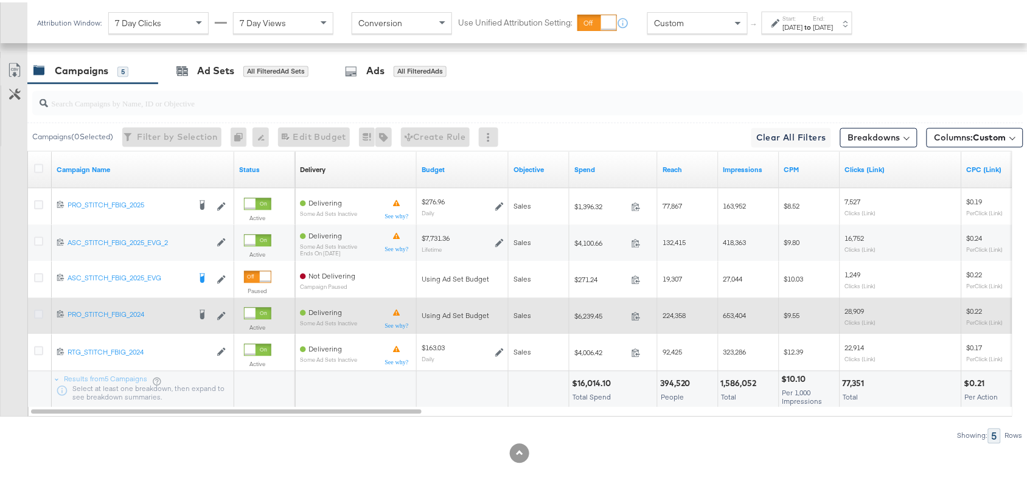
click at [35, 317] on icon at bounding box center [38, 312] width 9 height 9
click at [0, 0] on input "checkbox" at bounding box center [0, 0] width 0 height 0
click at [35, 317] on icon at bounding box center [38, 312] width 9 height 9
click at [0, 0] on input "checkbox" at bounding box center [0, 0] width 0 height 0
click at [35, 317] on icon at bounding box center [38, 312] width 9 height 9
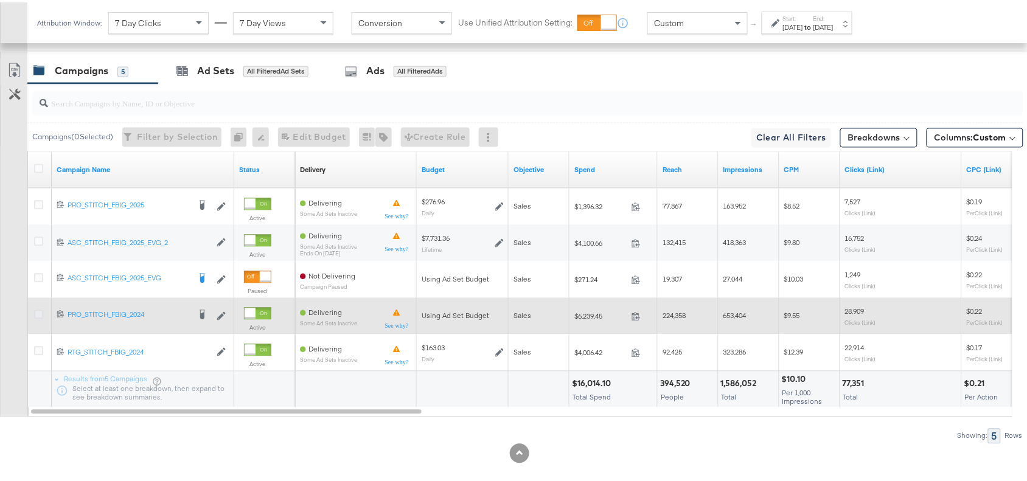
click at [0, 0] on input "checkbox" at bounding box center [0, 0] width 0 height 0
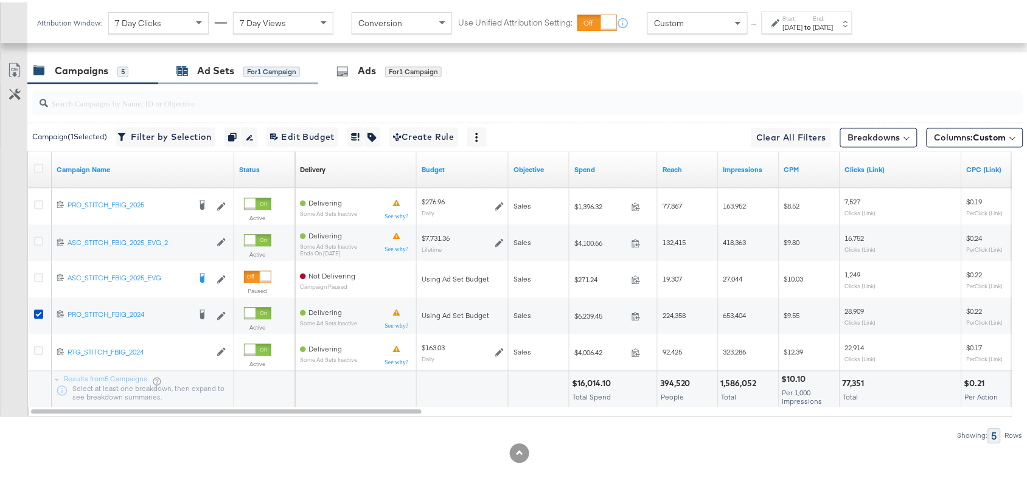
click at [213, 76] on div "Ad Sets" at bounding box center [215, 69] width 37 height 14
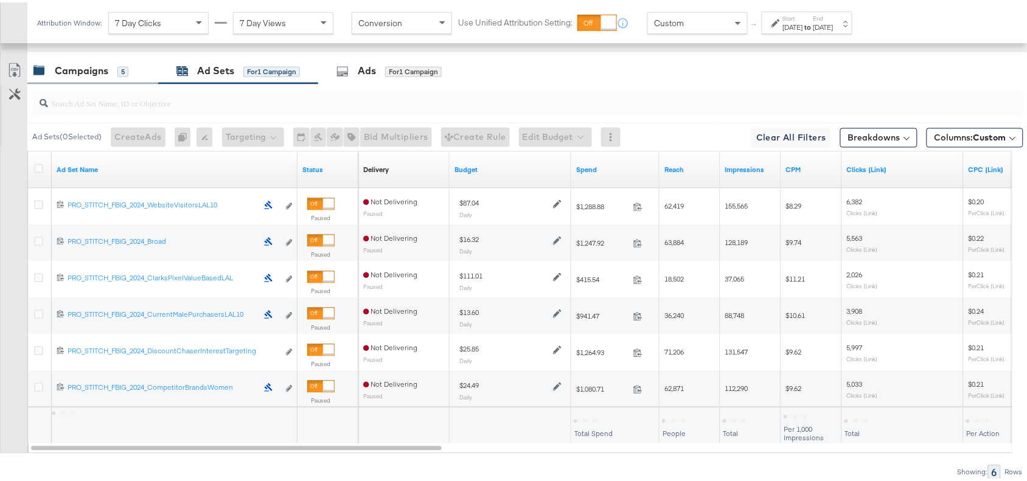
click at [87, 76] on div "Campaigns" at bounding box center [82, 69] width 54 height 14
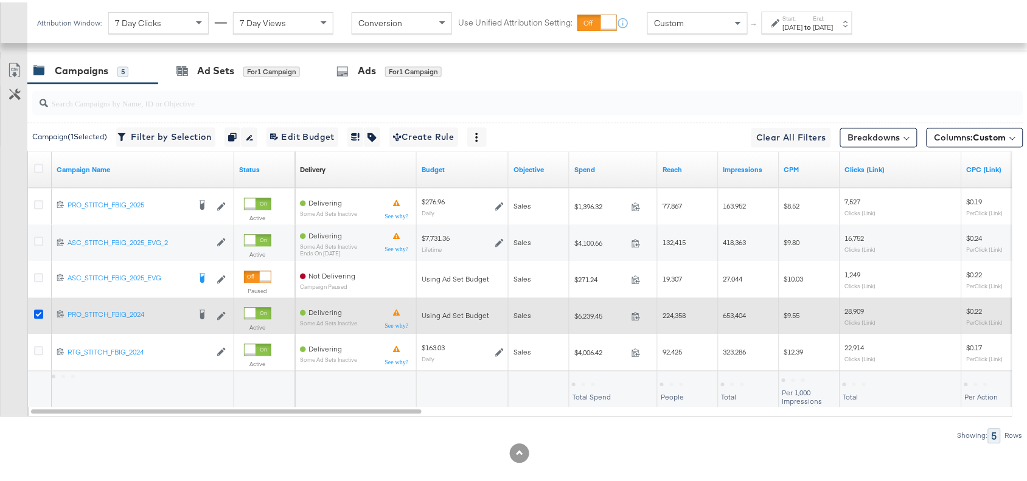
click at [37, 315] on icon at bounding box center [38, 312] width 9 height 9
click at [0, 0] on input "checkbox" at bounding box center [0, 0] width 0 height 0
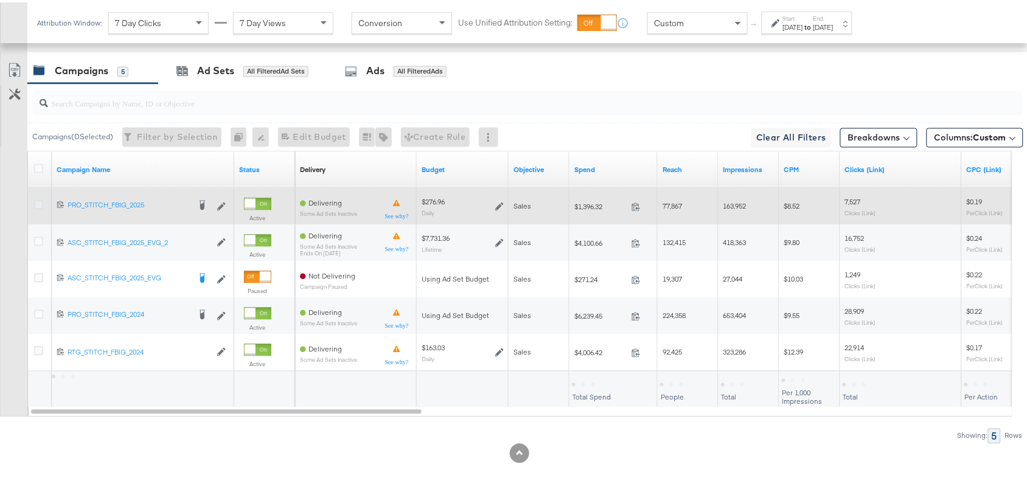
click at [37, 207] on icon at bounding box center [38, 202] width 9 height 9
click at [0, 0] on input "checkbox" at bounding box center [0, 0] width 0 height 0
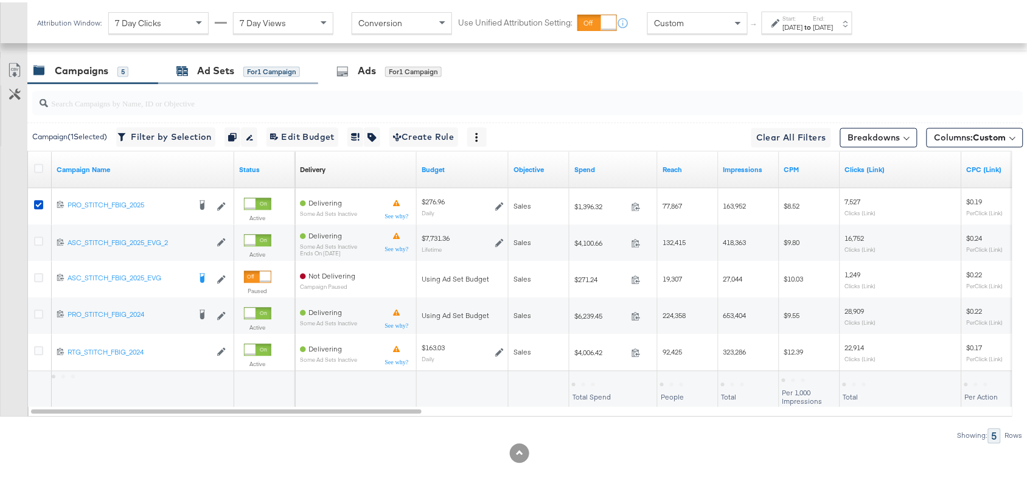
click at [218, 75] on div "Ad Sets" at bounding box center [215, 69] width 37 height 14
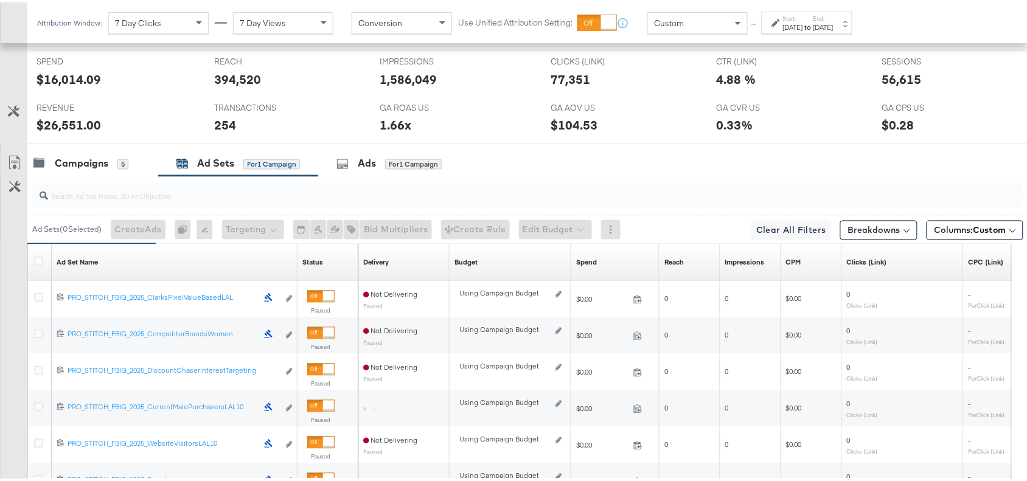
scroll to position [668, 0]
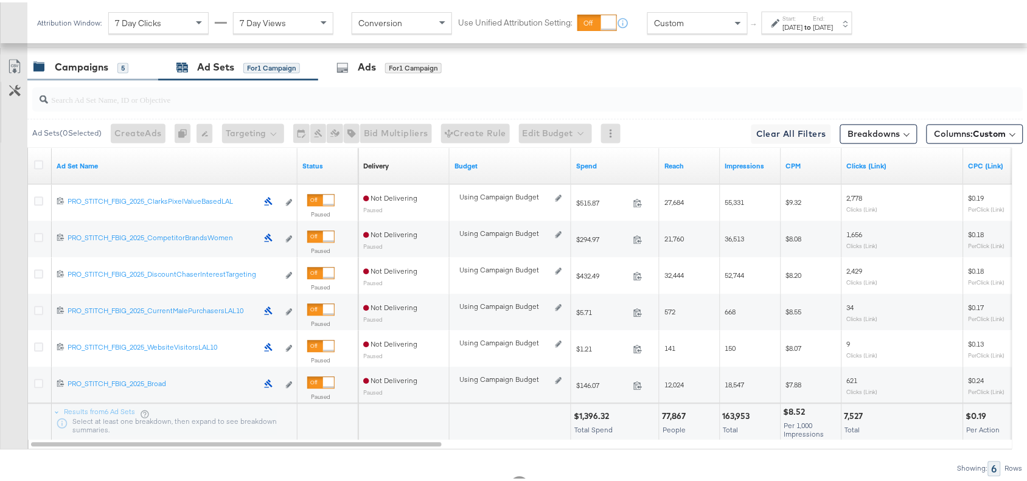
click at [80, 71] on div "Campaigns" at bounding box center [82, 65] width 54 height 14
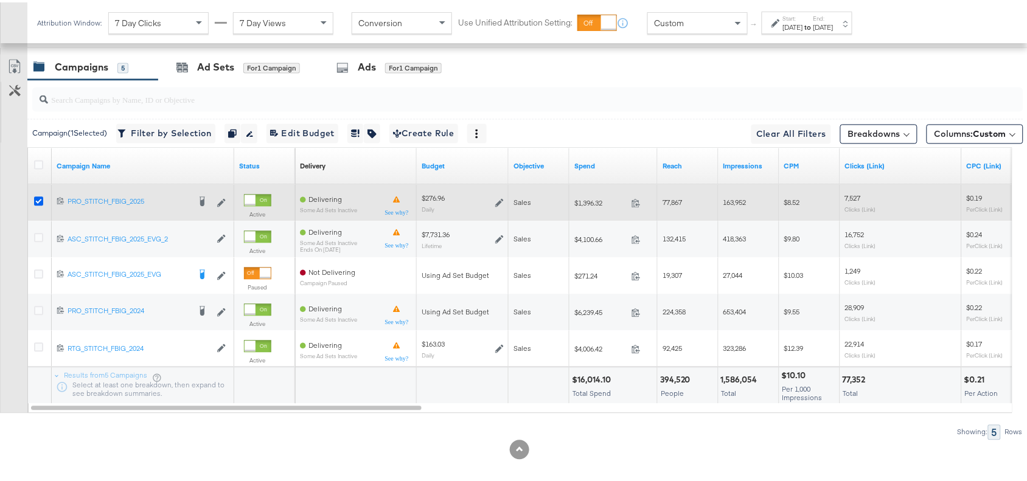
click at [38, 203] on icon at bounding box center [38, 199] width 9 height 9
click at [0, 0] on input "checkbox" at bounding box center [0, 0] width 0 height 0
